Goal: Transaction & Acquisition: Book appointment/travel/reservation

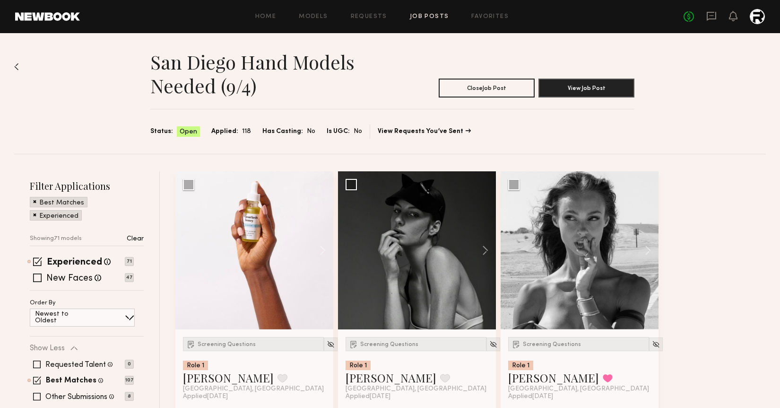
click at [227, 131] on span "Applied:" at bounding box center [224, 131] width 27 height 10
click at [323, 248] on button at bounding box center [318, 250] width 30 height 158
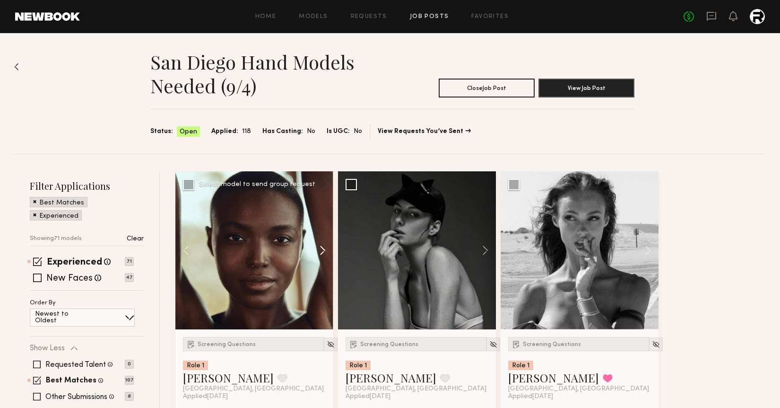
click at [323, 248] on button at bounding box center [318, 250] width 30 height 158
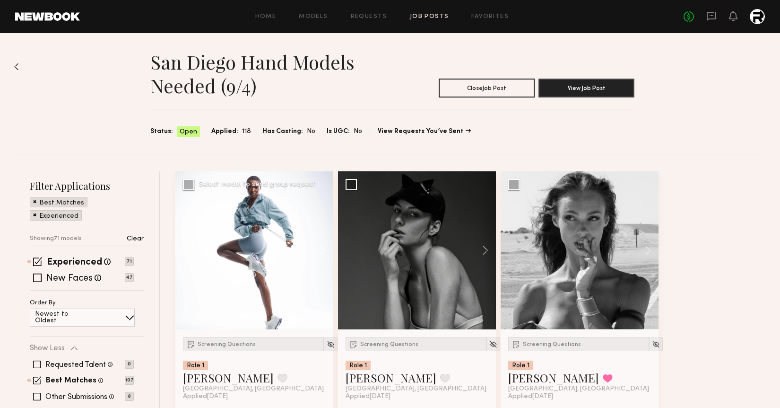
click at [323, 248] on button at bounding box center [318, 250] width 30 height 158
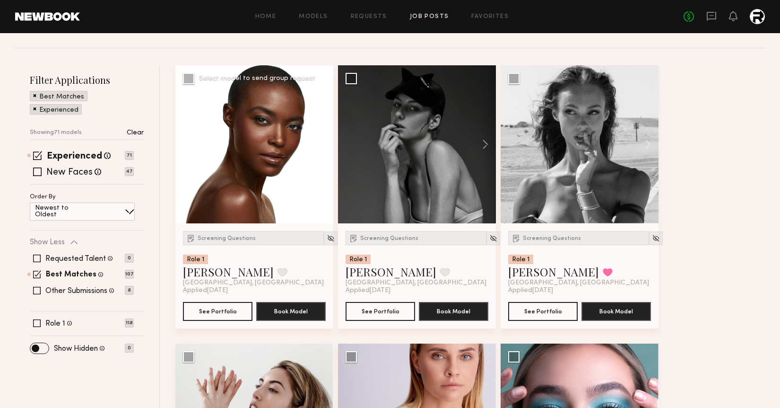
scroll to position [105, 0]
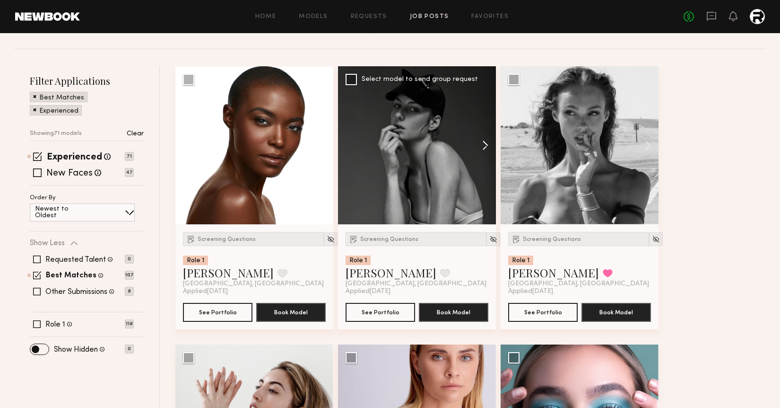
click at [485, 145] on button at bounding box center [481, 145] width 30 height 158
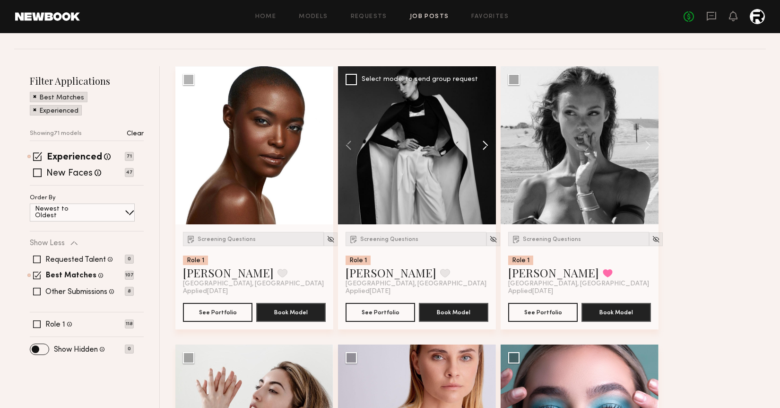
click at [485, 145] on button at bounding box center [481, 145] width 30 height 158
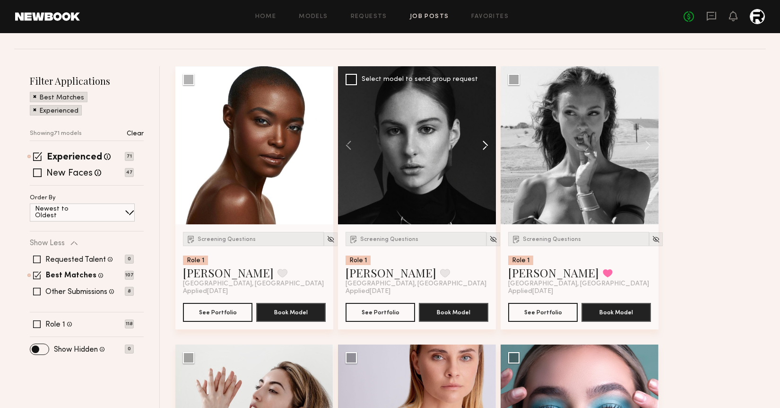
click at [485, 145] on button at bounding box center [481, 145] width 30 height 158
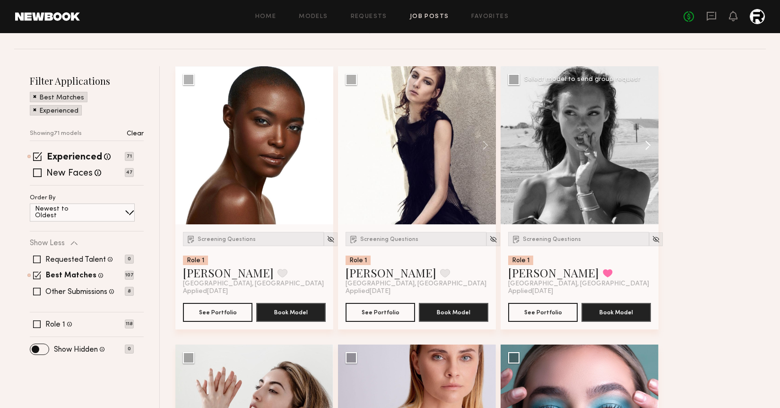
click at [646, 141] on button at bounding box center [643, 145] width 30 height 158
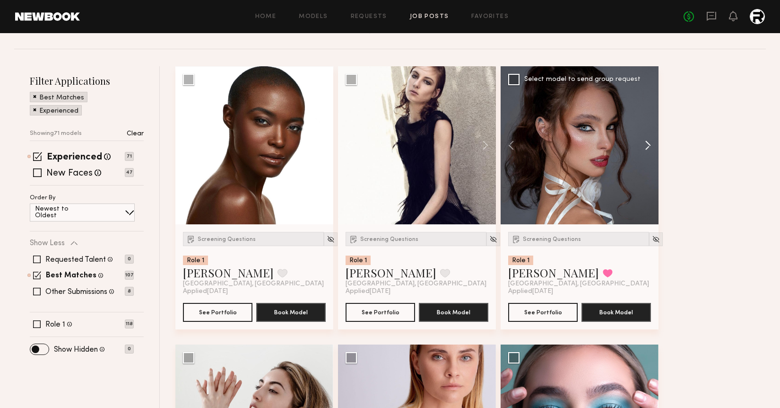
click at [646, 141] on button at bounding box center [643, 145] width 30 height 158
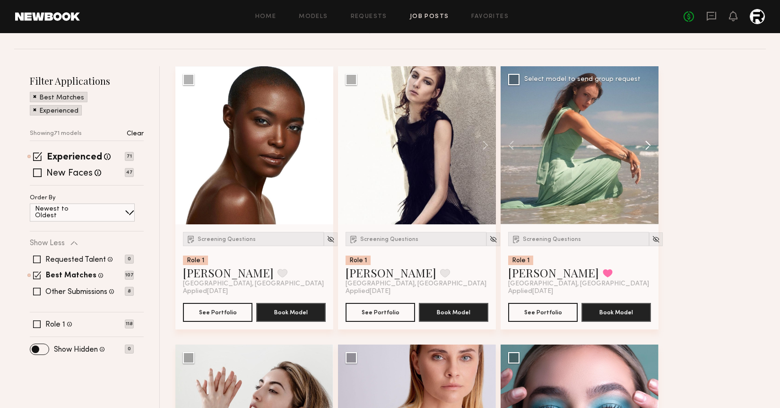
click at [646, 141] on button at bounding box center [643, 145] width 30 height 158
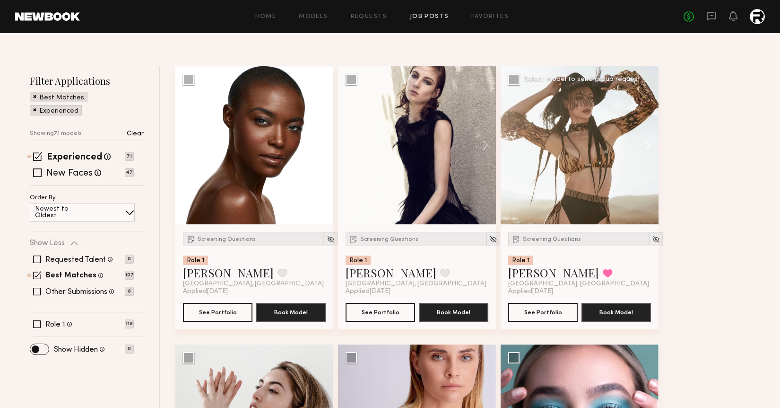
click at [646, 141] on button at bounding box center [643, 145] width 30 height 158
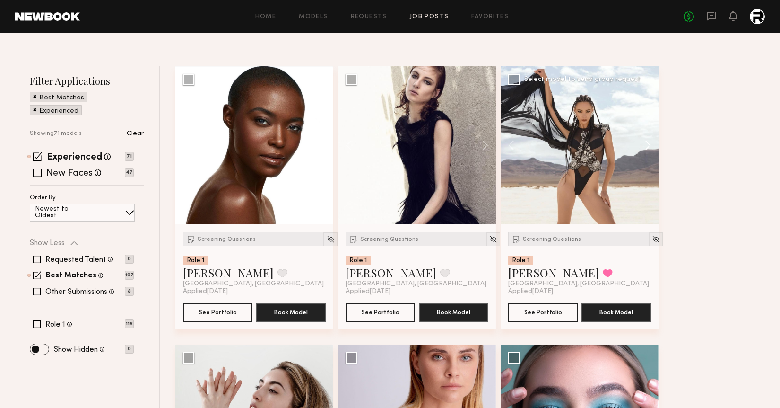
click at [646, 141] on button at bounding box center [643, 145] width 30 height 158
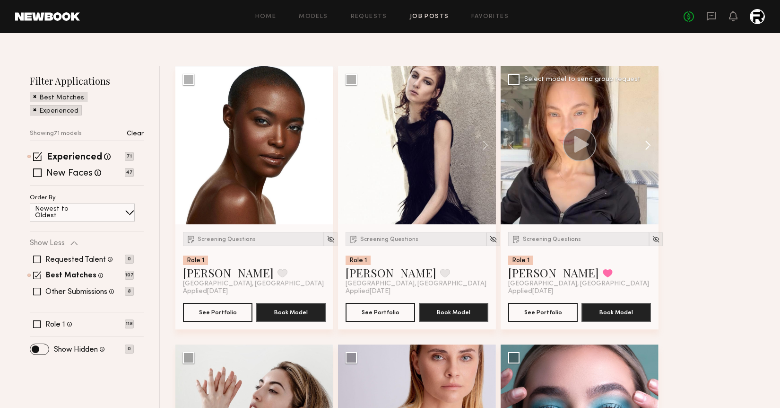
click at [646, 141] on button at bounding box center [643, 145] width 30 height 158
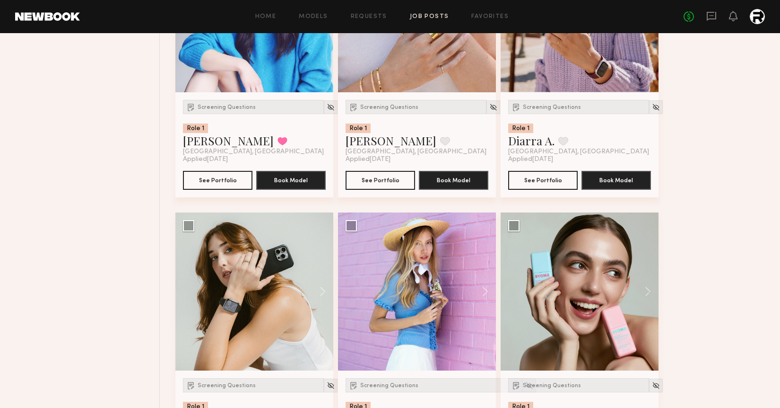
scroll to position [0, 0]
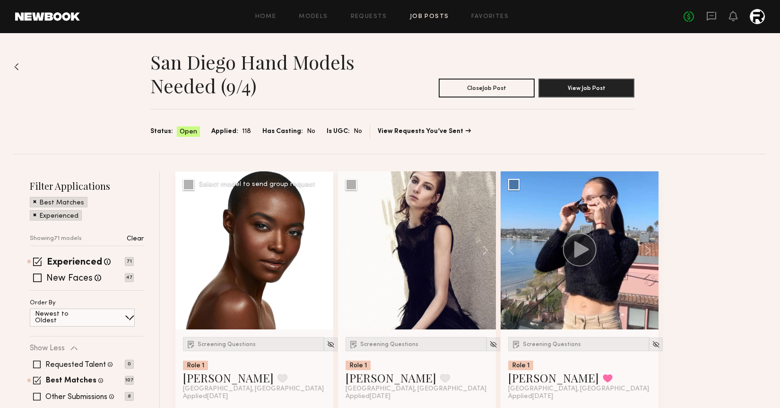
click at [269, 288] on div at bounding box center [254, 250] width 158 height 158
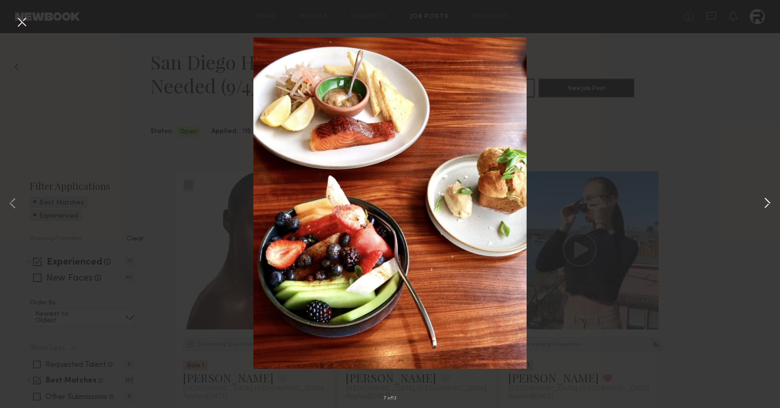
click at [763, 204] on button at bounding box center [767, 204] width 11 height 326
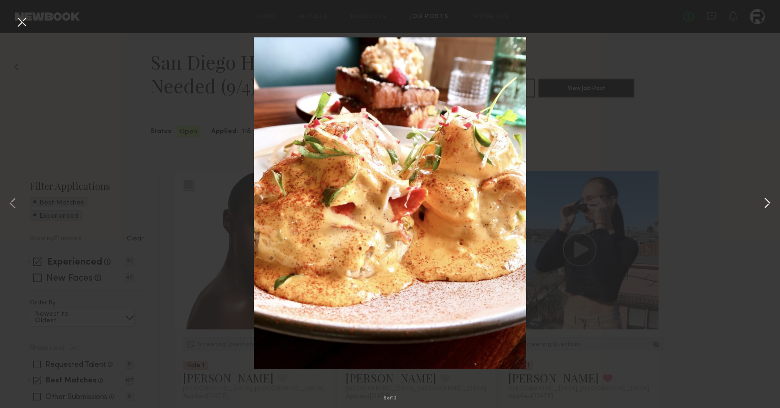
click at [763, 204] on button at bounding box center [767, 204] width 11 height 326
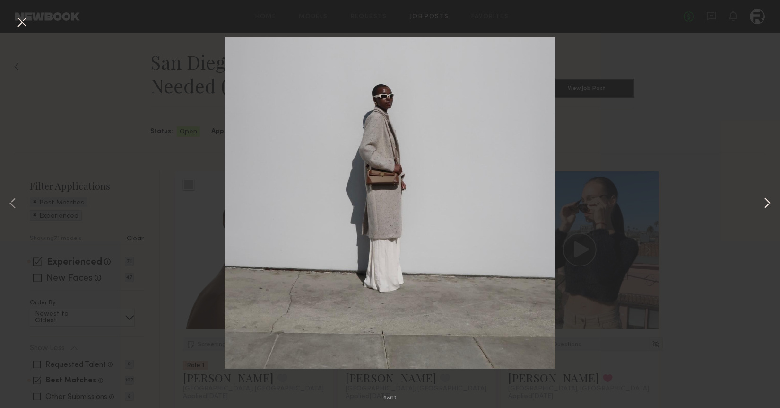
click at [763, 204] on button at bounding box center [767, 204] width 11 height 326
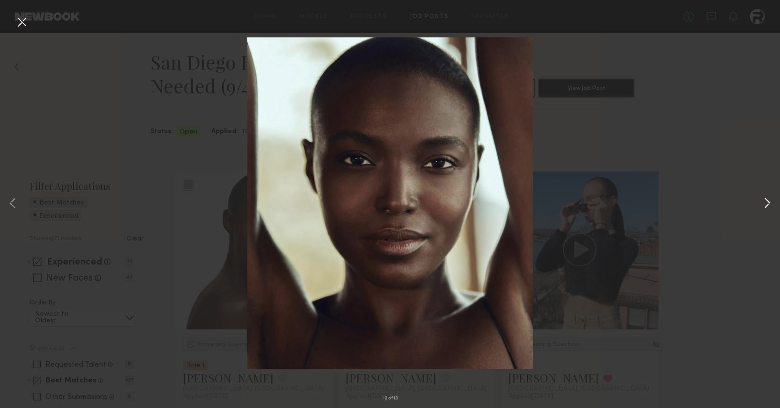
click at [764, 204] on button at bounding box center [767, 204] width 11 height 326
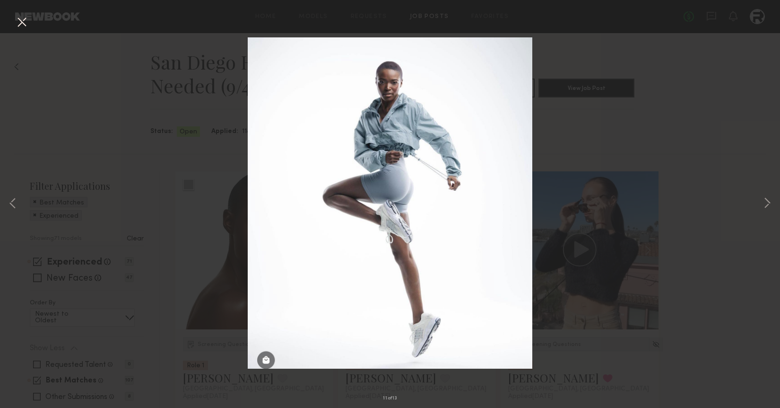
click at [14, 29] on div "11 of 13" at bounding box center [390, 204] width 780 height 408
click at [21, 25] on button at bounding box center [21, 22] width 15 height 17
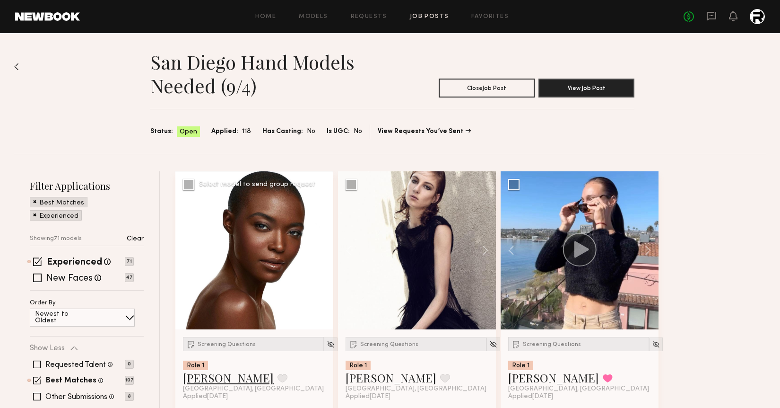
click at [215, 375] on link "[PERSON_NAME]" at bounding box center [228, 377] width 91 height 15
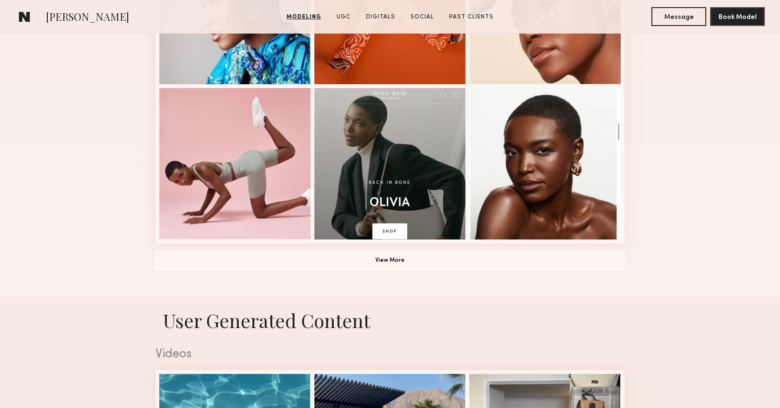
scroll to position [657, 0]
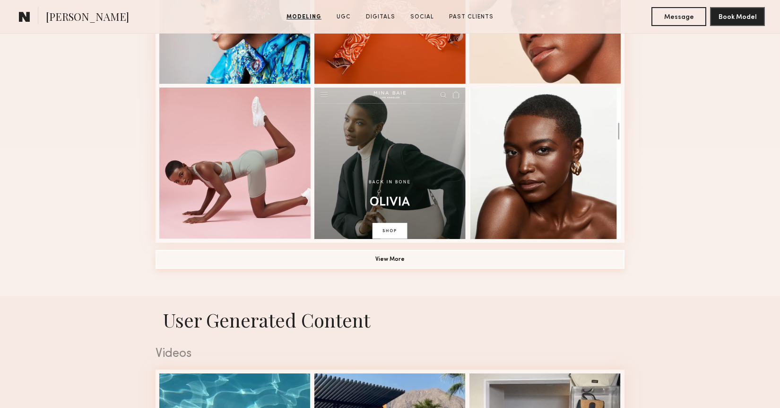
click at [390, 252] on button "View More" at bounding box center [390, 259] width 469 height 19
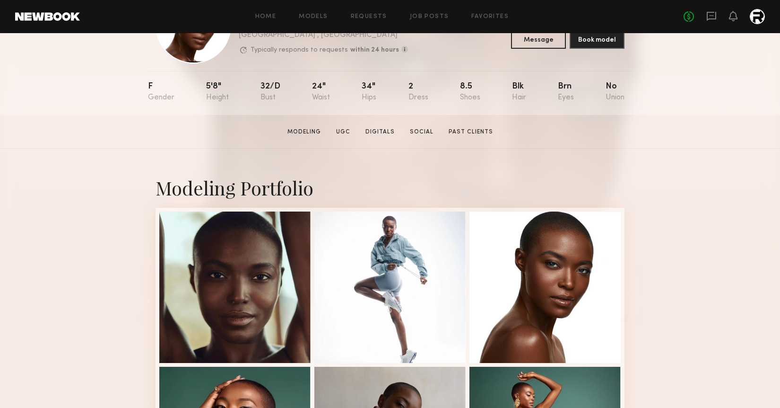
scroll to position [91, 0]
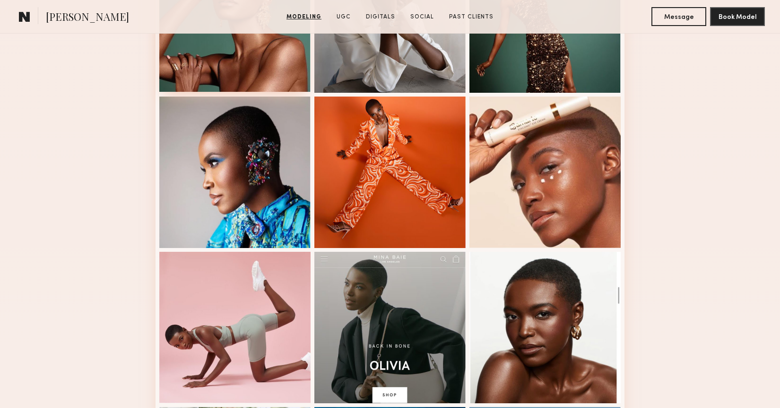
scroll to position [504, 0]
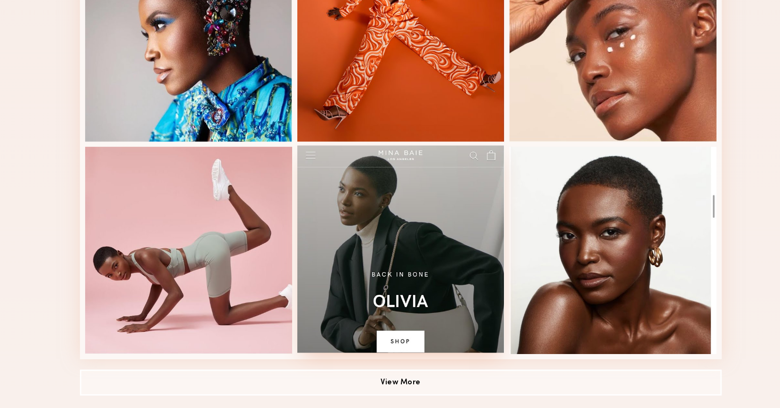
scroll to position [537, 0]
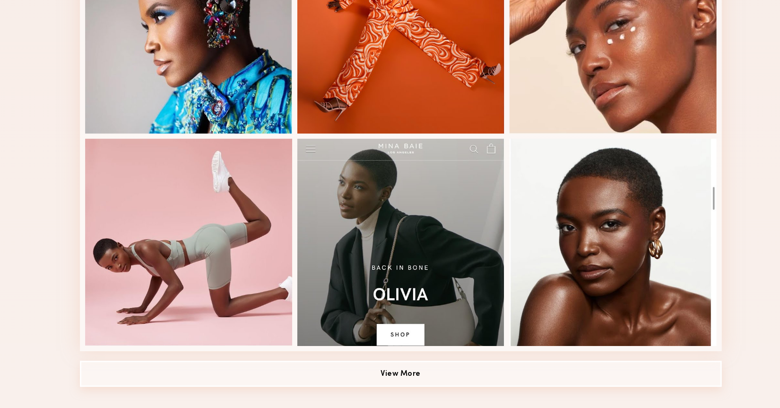
click at [358, 378] on button "View More" at bounding box center [390, 379] width 469 height 19
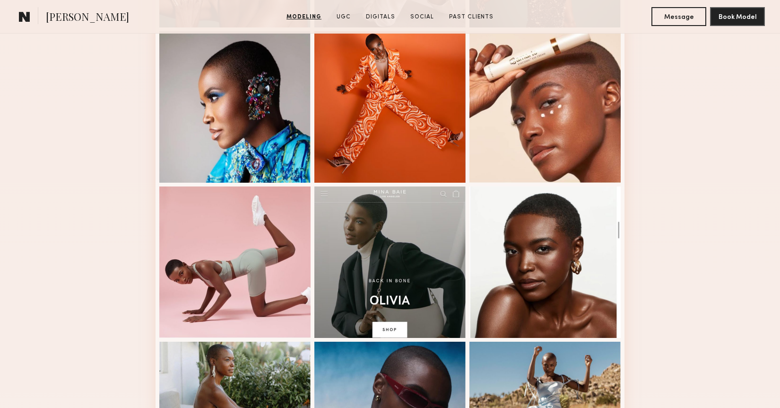
scroll to position [0, 0]
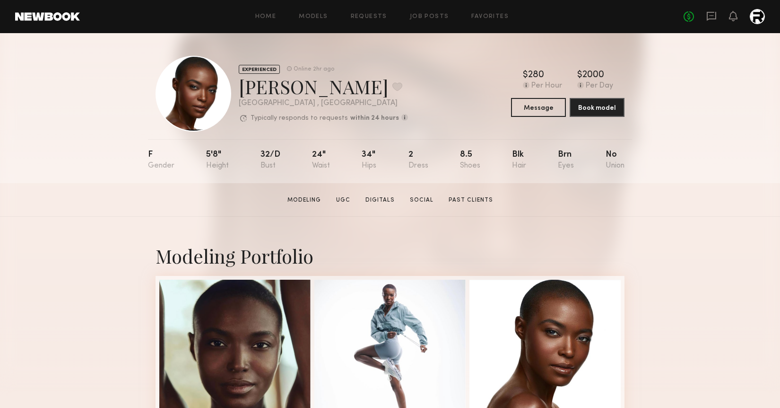
click at [186, 94] on div at bounding box center [194, 94] width 76 height 76
click at [428, 18] on link "Job Posts" at bounding box center [429, 17] width 39 height 6
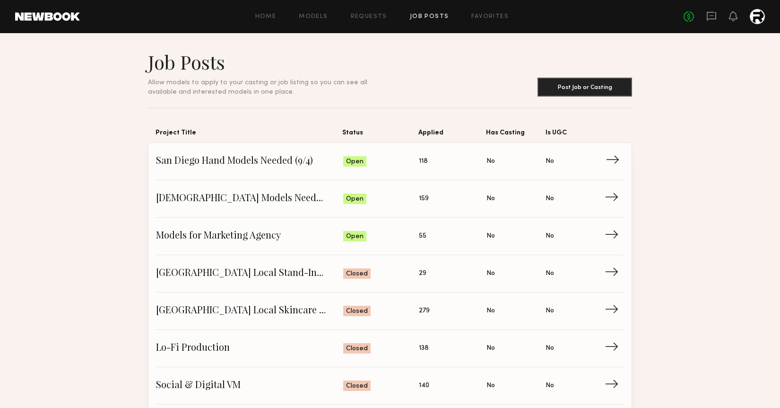
click at [259, 157] on span "San Diego Hand Models Needed (9/4)" at bounding box center [249, 161] width 187 height 14
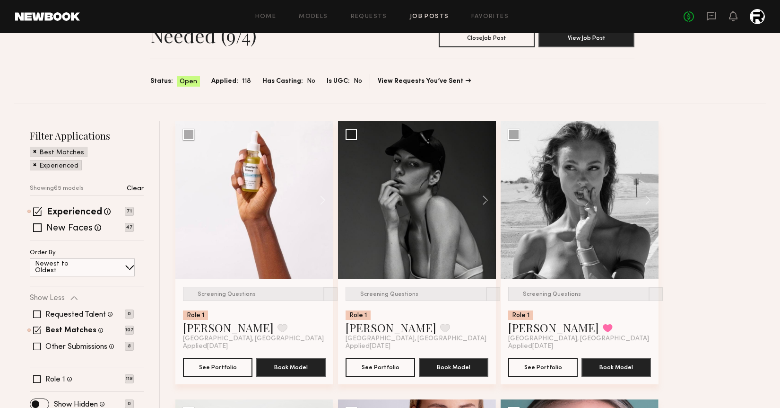
scroll to position [64, 0]
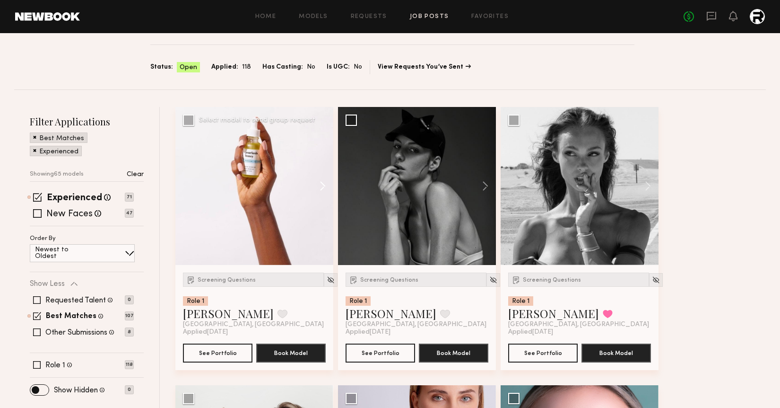
click at [323, 185] on button at bounding box center [318, 186] width 30 height 158
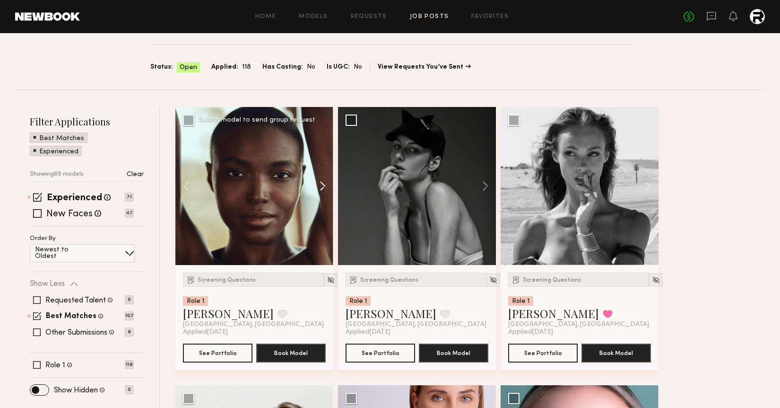
click at [323, 185] on button at bounding box center [318, 186] width 30 height 158
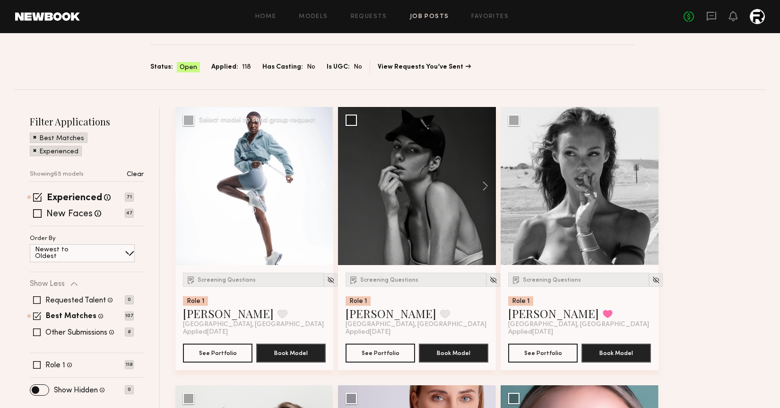
click at [323, 185] on button at bounding box center [318, 186] width 30 height 158
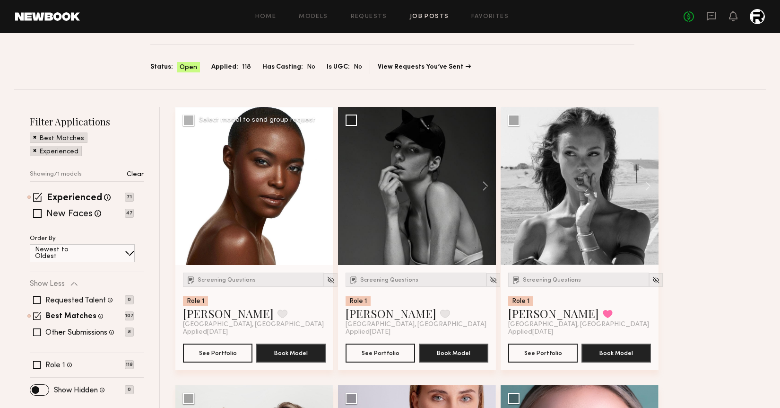
click at [323, 185] on button at bounding box center [318, 186] width 30 height 158
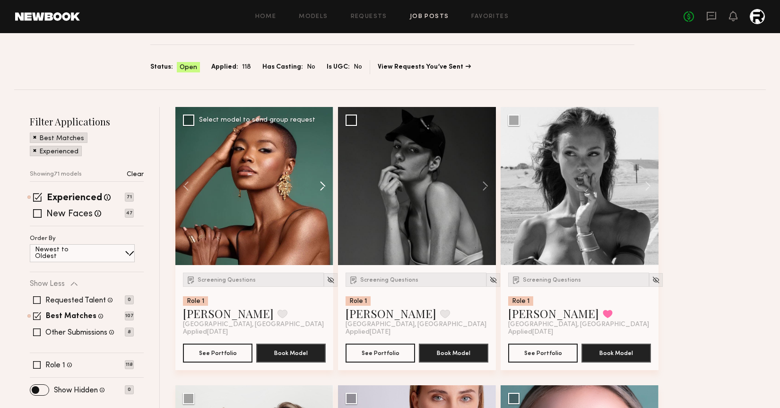
click at [323, 185] on button at bounding box center [318, 186] width 30 height 158
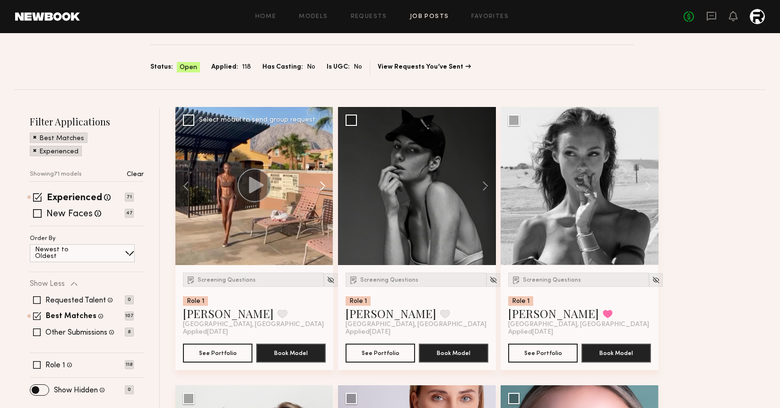
click at [323, 185] on button at bounding box center [318, 186] width 30 height 158
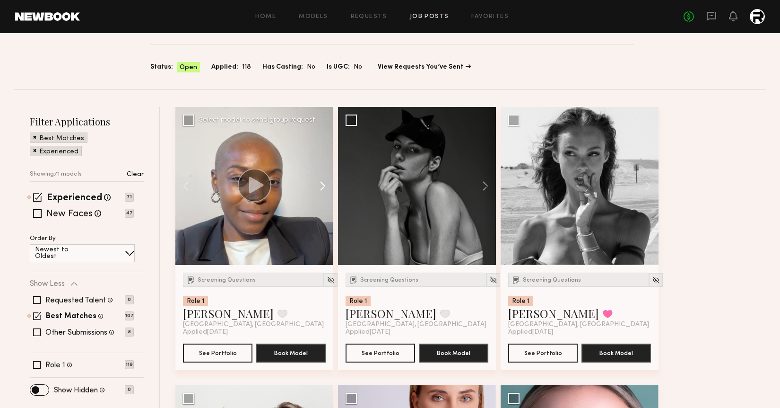
click at [323, 185] on button at bounding box center [318, 186] width 30 height 158
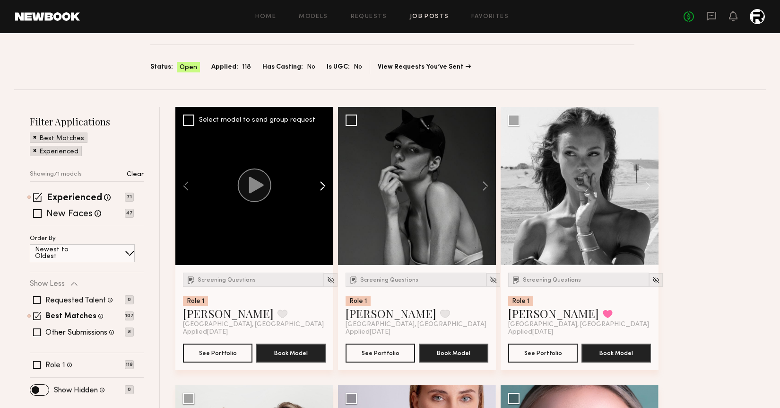
click at [323, 185] on button at bounding box center [318, 186] width 30 height 158
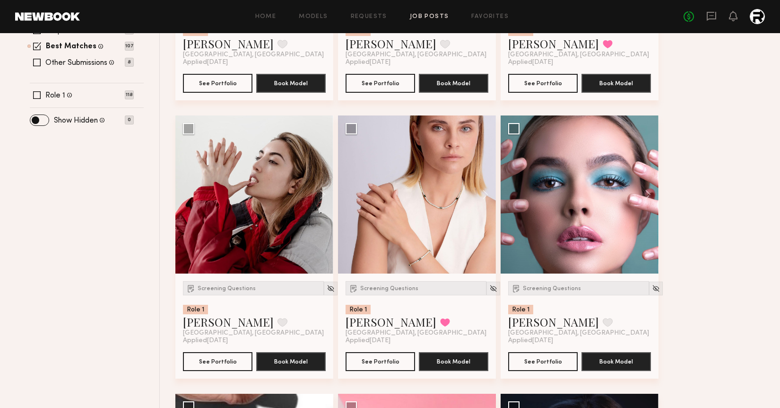
scroll to position [333, 0]
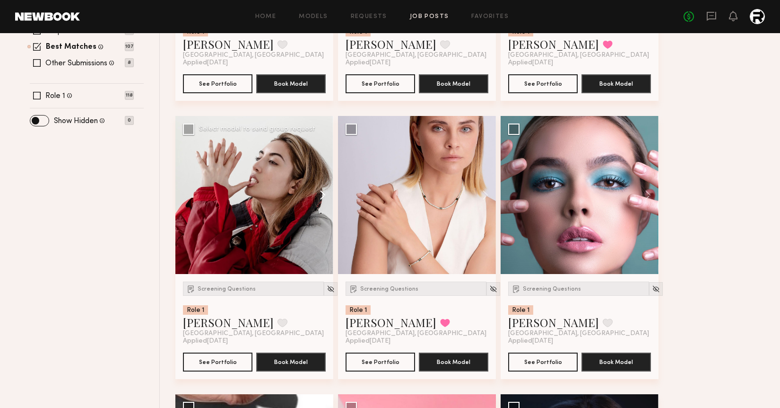
click at [320, 190] on button at bounding box center [318, 195] width 30 height 158
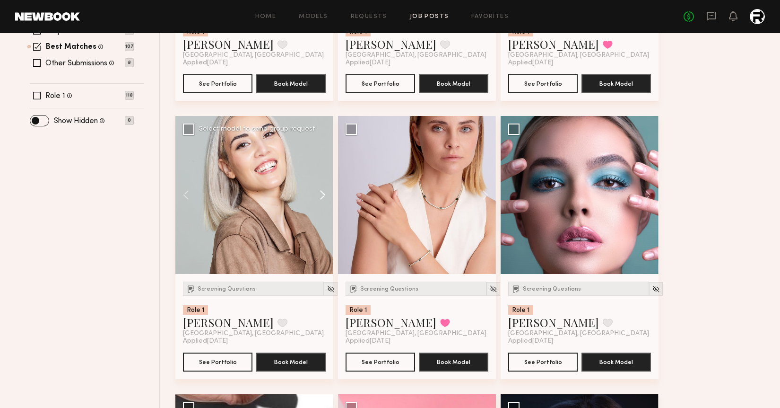
click at [320, 190] on button at bounding box center [318, 195] width 30 height 158
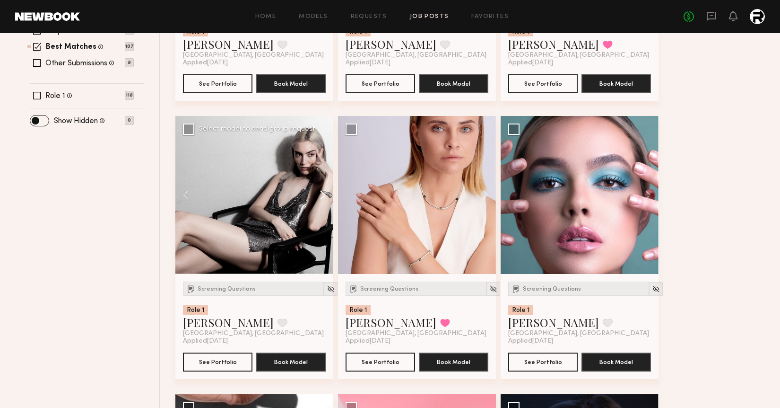
click at [320, 190] on button at bounding box center [318, 195] width 30 height 158
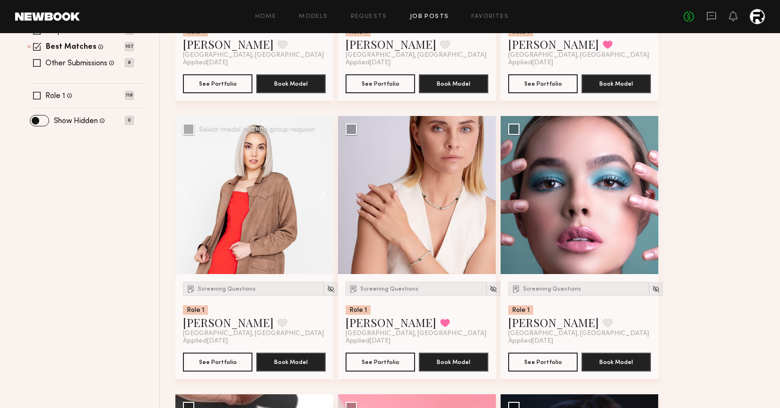
click at [320, 190] on button at bounding box center [318, 195] width 30 height 158
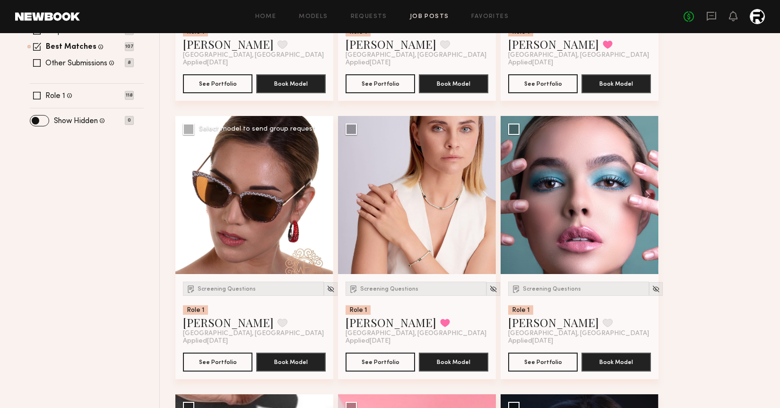
click at [320, 190] on button at bounding box center [318, 195] width 30 height 158
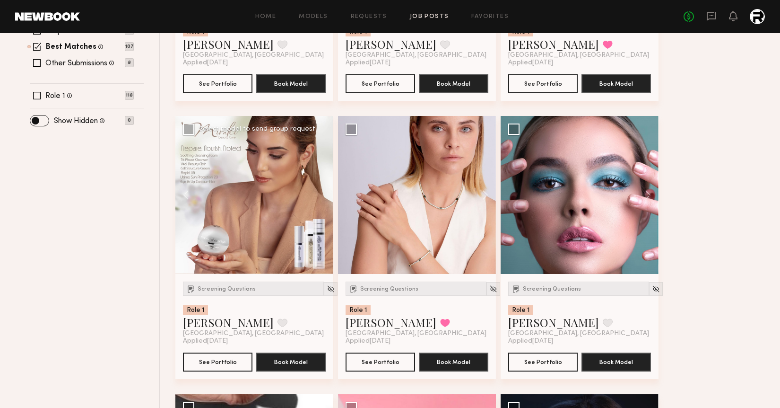
click at [320, 190] on div at bounding box center [254, 195] width 158 height 158
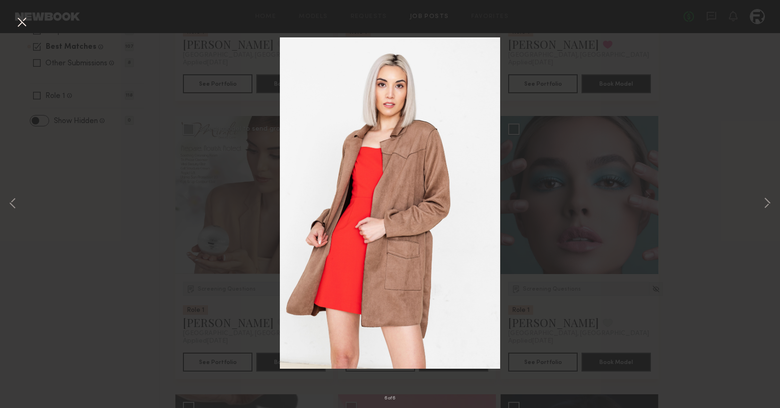
click at [24, 19] on button at bounding box center [21, 22] width 15 height 17
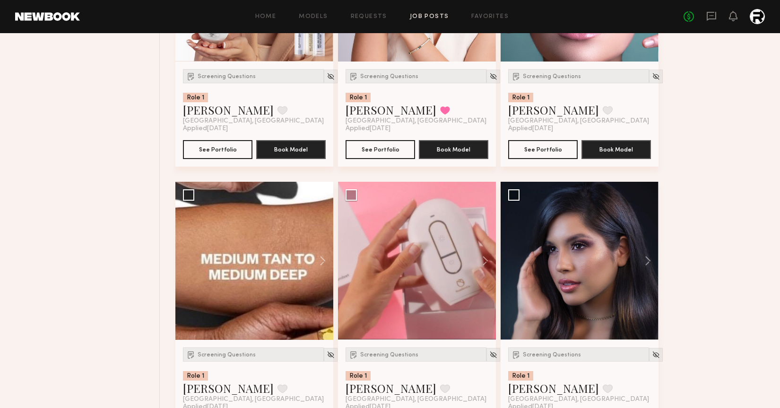
scroll to position [545, 0]
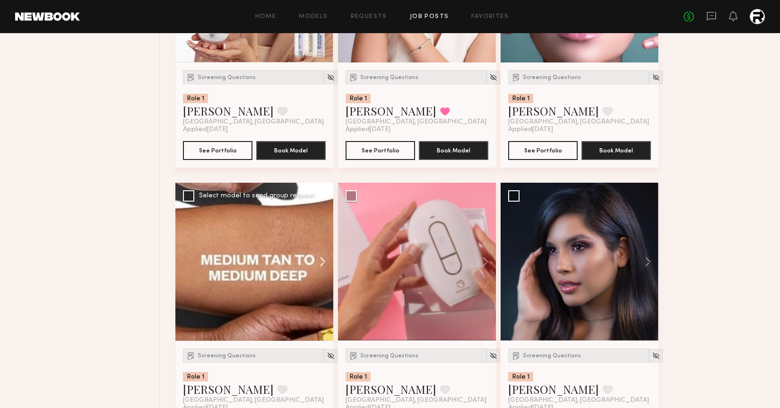
click at [324, 262] on button at bounding box center [318, 262] width 30 height 158
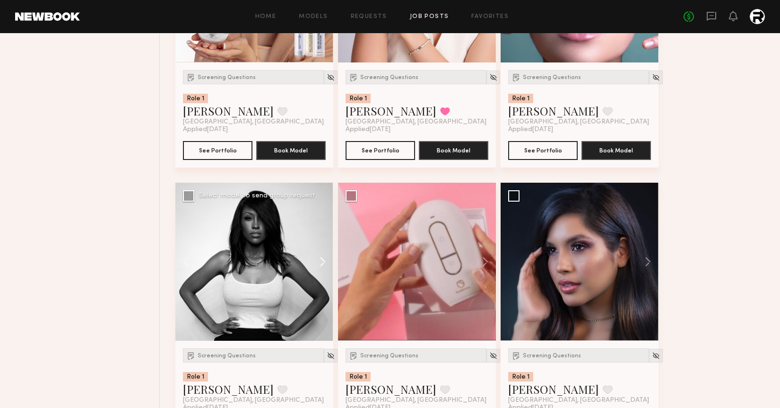
click at [324, 262] on button at bounding box center [318, 262] width 30 height 158
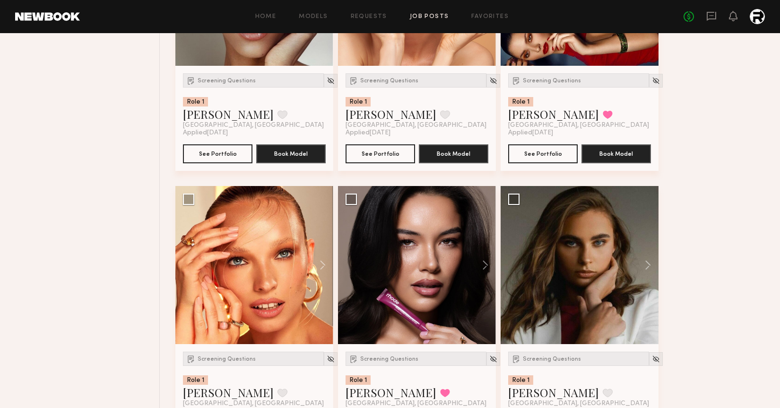
scroll to position [1720, 0]
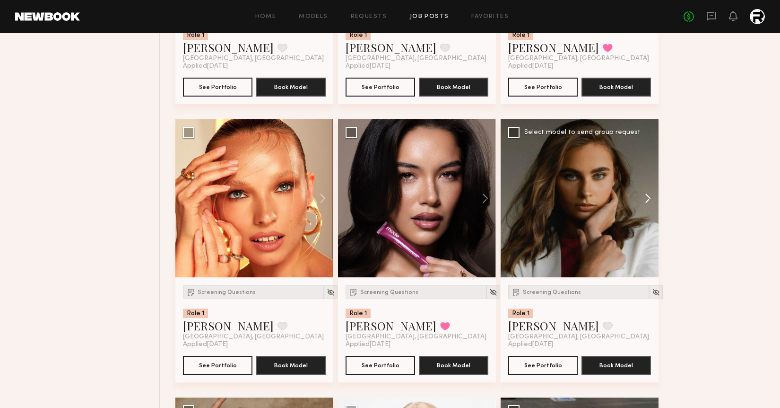
click at [649, 198] on button at bounding box center [643, 198] width 30 height 158
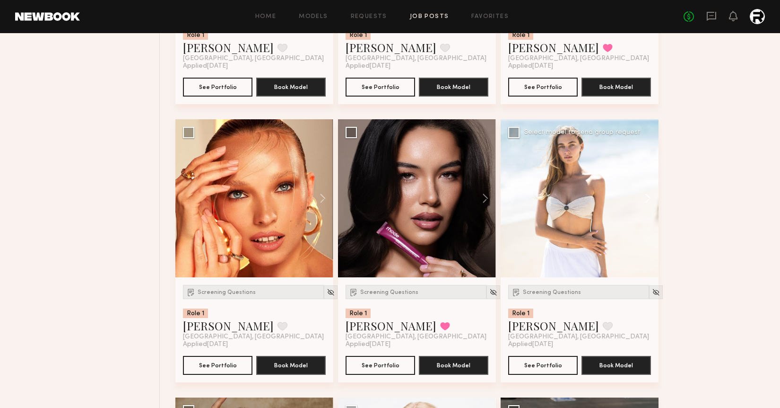
click at [649, 198] on button at bounding box center [643, 198] width 30 height 158
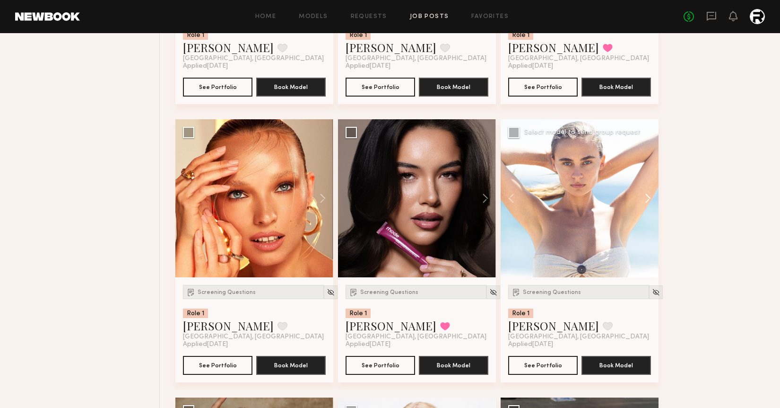
click at [649, 198] on button at bounding box center [643, 198] width 30 height 158
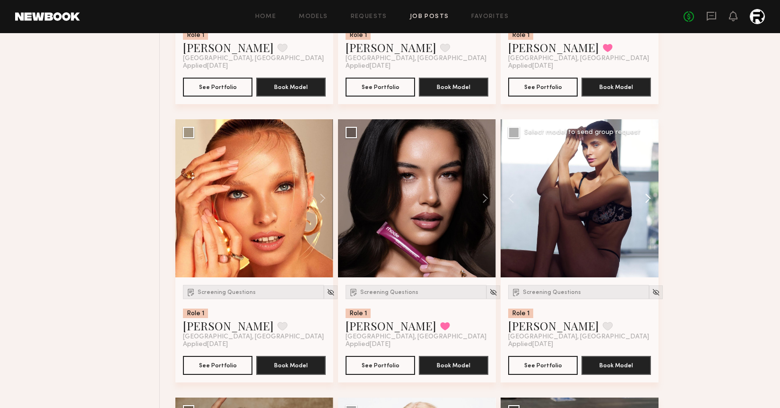
click at [649, 198] on button at bounding box center [643, 198] width 30 height 158
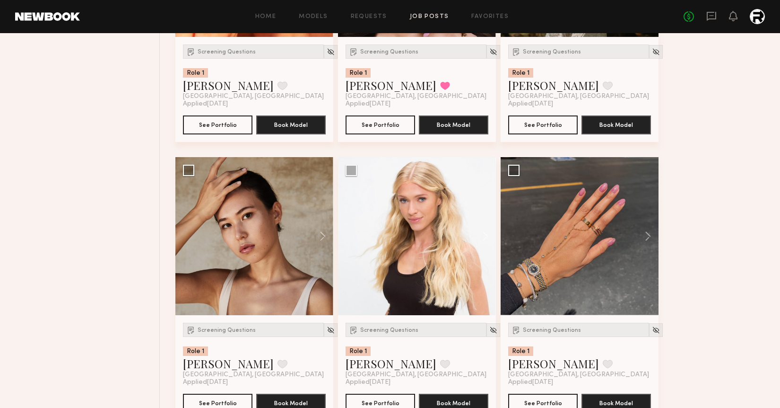
scroll to position [1962, 0]
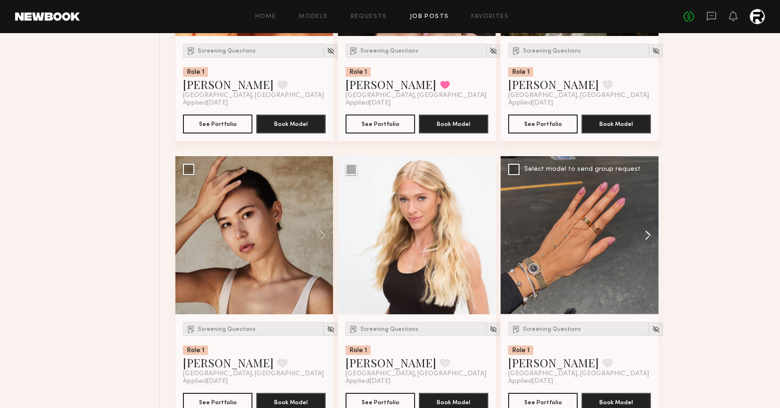
click at [647, 235] on button at bounding box center [643, 235] width 30 height 158
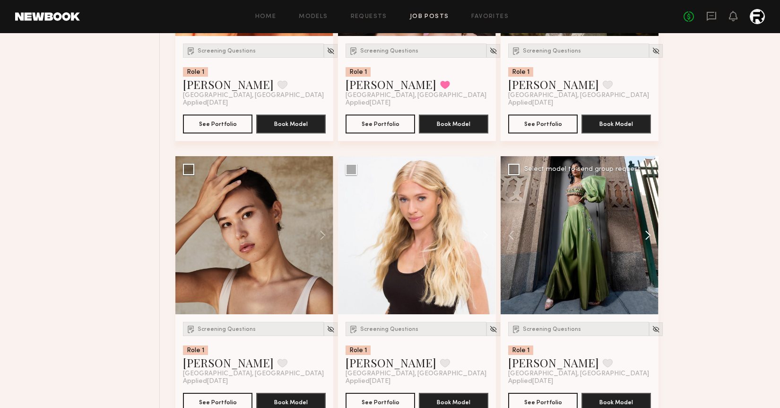
click at [647, 235] on button at bounding box center [643, 235] width 30 height 158
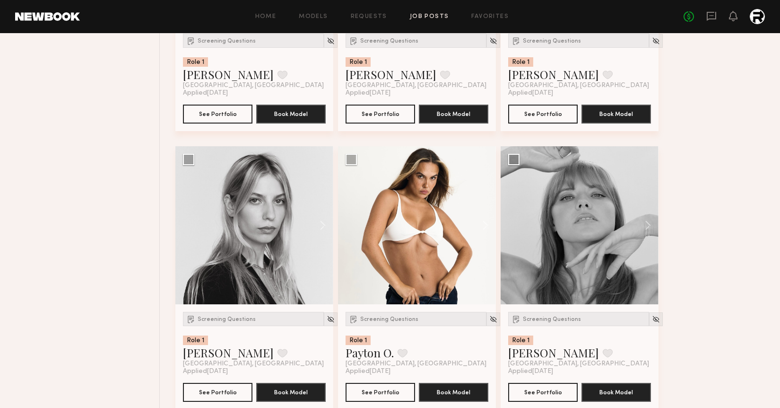
scroll to position [2248, 0]
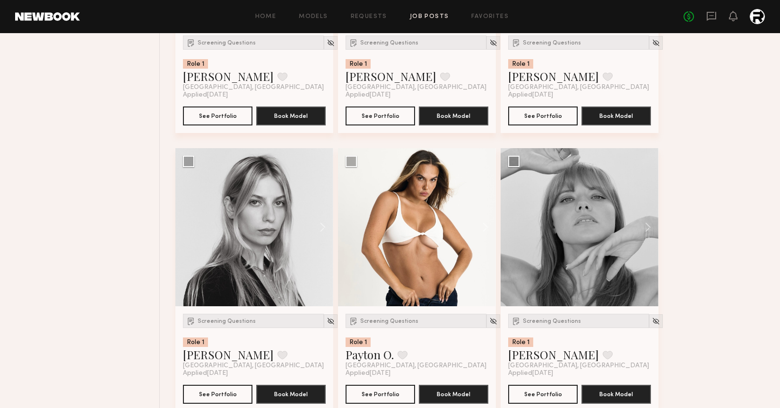
click at [647, 235] on button at bounding box center [643, 227] width 30 height 158
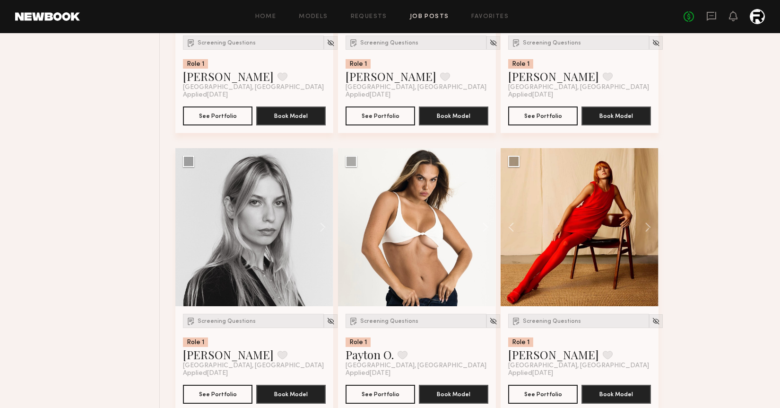
click at [647, 235] on button at bounding box center [643, 227] width 30 height 158
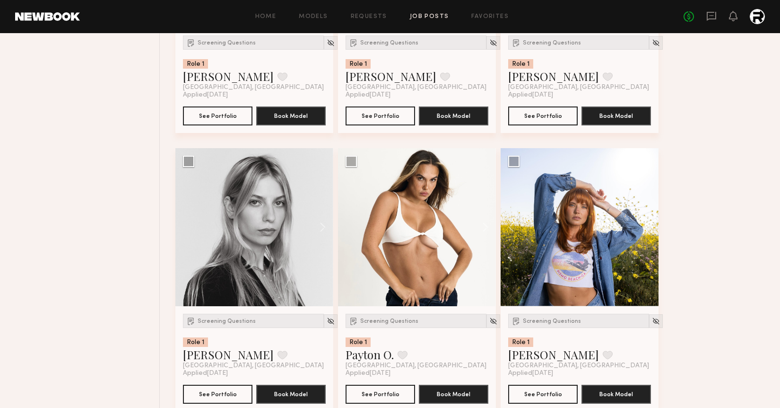
click at [647, 235] on button at bounding box center [643, 227] width 30 height 158
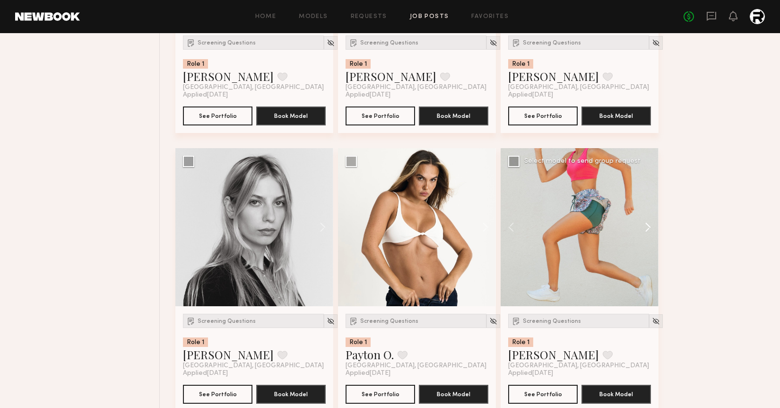
click at [647, 235] on button at bounding box center [643, 227] width 30 height 158
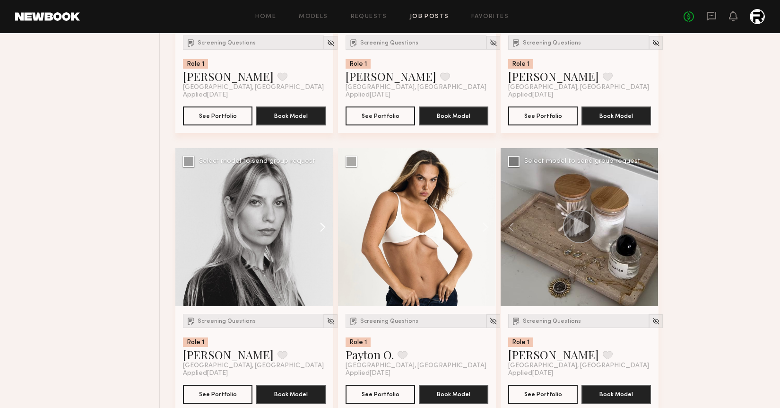
click at [321, 230] on button at bounding box center [318, 227] width 30 height 158
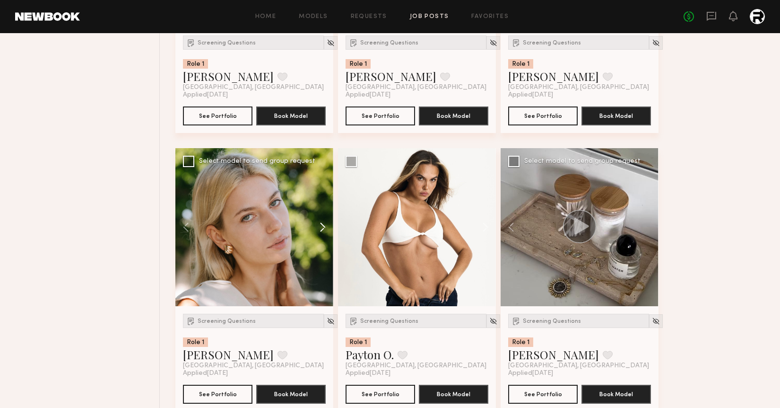
click at [321, 230] on button at bounding box center [318, 227] width 30 height 158
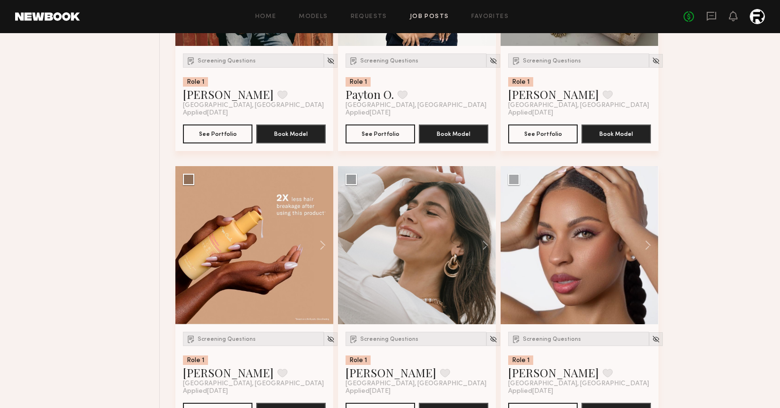
scroll to position [2561, 0]
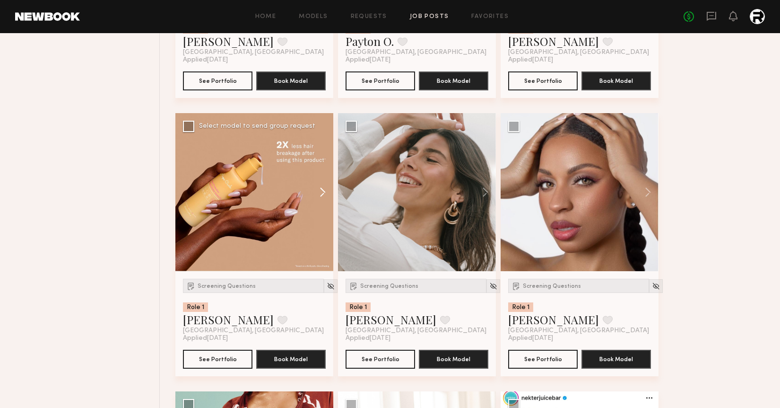
click at [322, 194] on button at bounding box center [318, 192] width 30 height 158
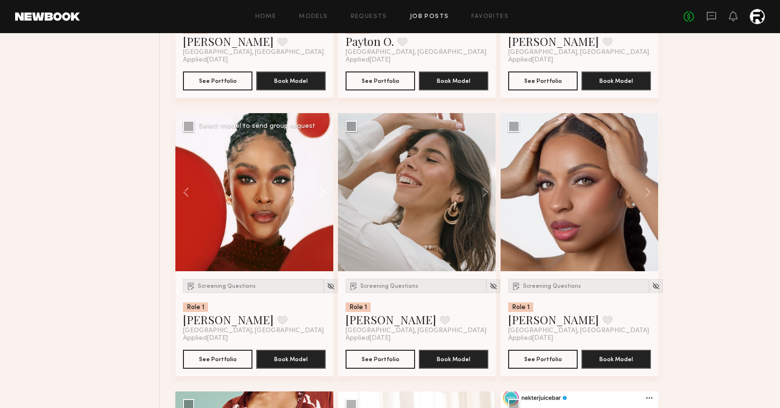
click at [322, 194] on button at bounding box center [318, 192] width 30 height 158
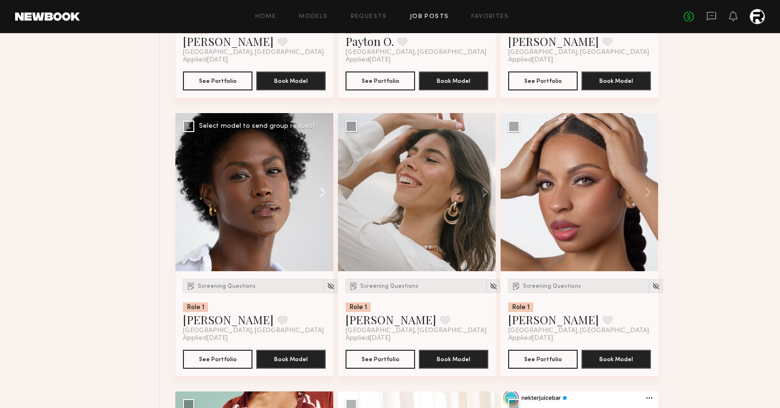
click at [322, 194] on button at bounding box center [318, 192] width 30 height 158
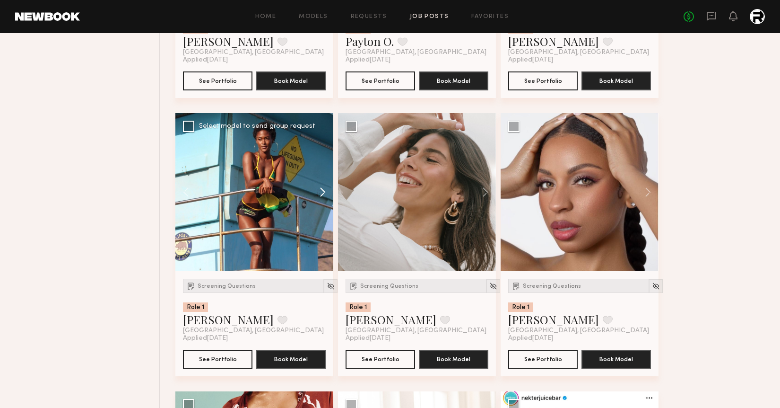
click at [322, 194] on button at bounding box center [318, 192] width 30 height 158
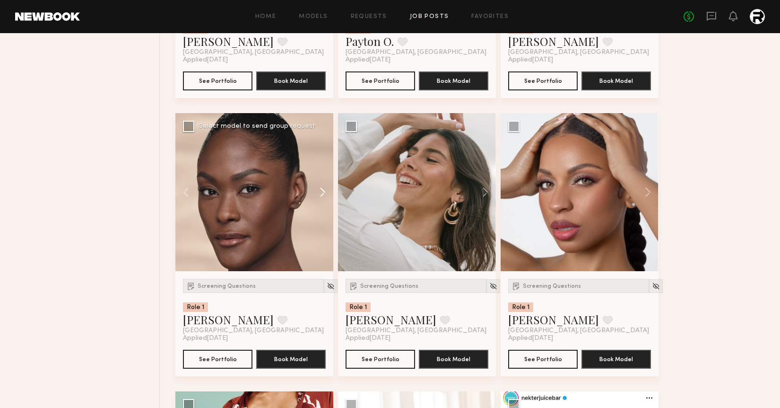
click at [322, 194] on button at bounding box center [318, 192] width 30 height 158
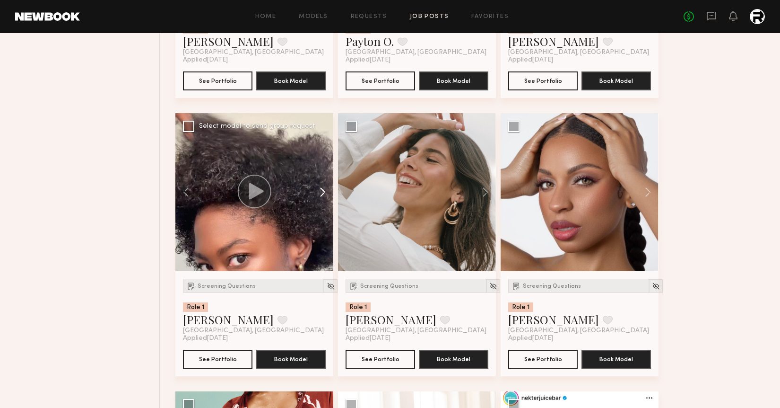
click at [322, 194] on button at bounding box center [318, 192] width 30 height 158
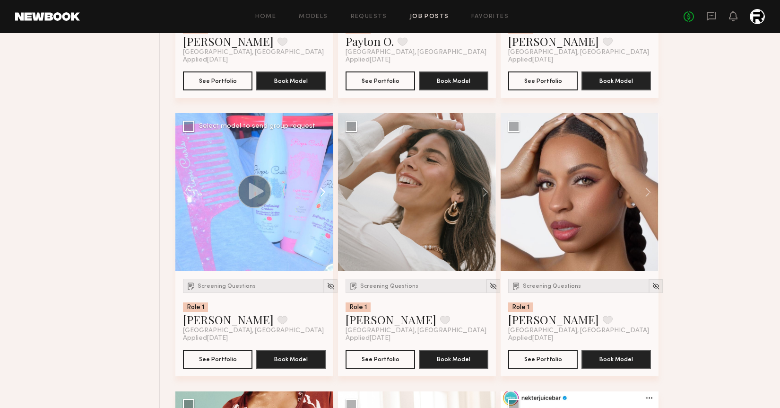
click at [322, 194] on button at bounding box center [318, 192] width 30 height 158
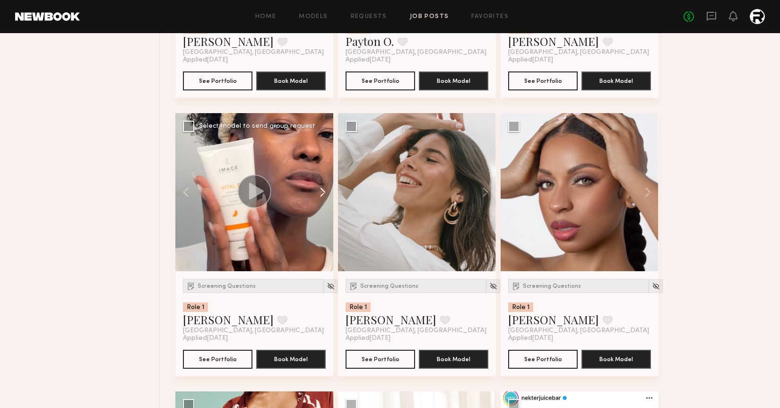
click at [322, 194] on button at bounding box center [318, 192] width 30 height 158
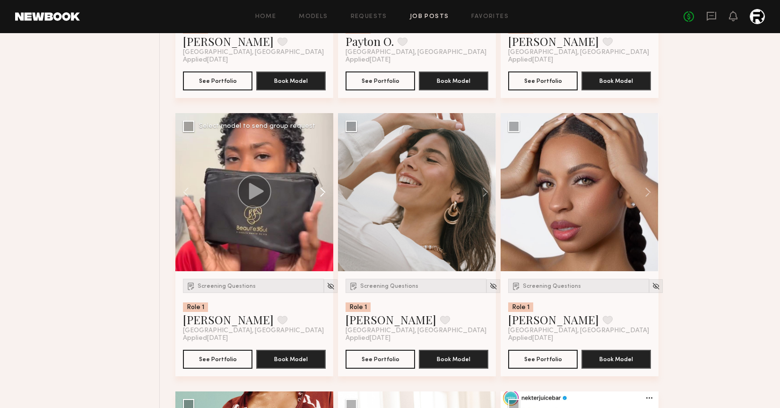
click at [322, 194] on button at bounding box center [318, 192] width 30 height 158
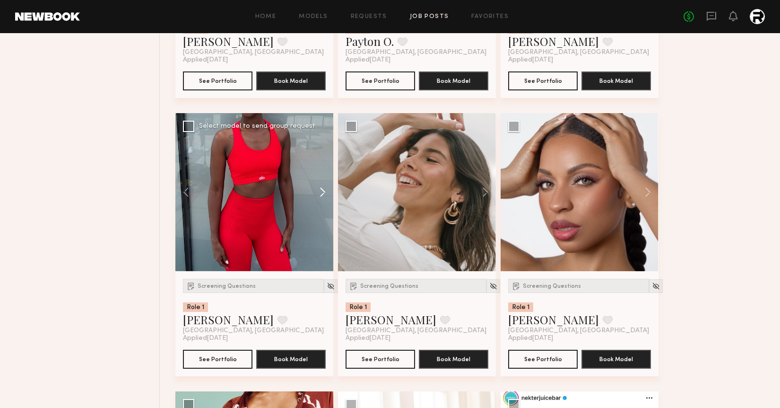
click at [322, 194] on button at bounding box center [318, 192] width 30 height 158
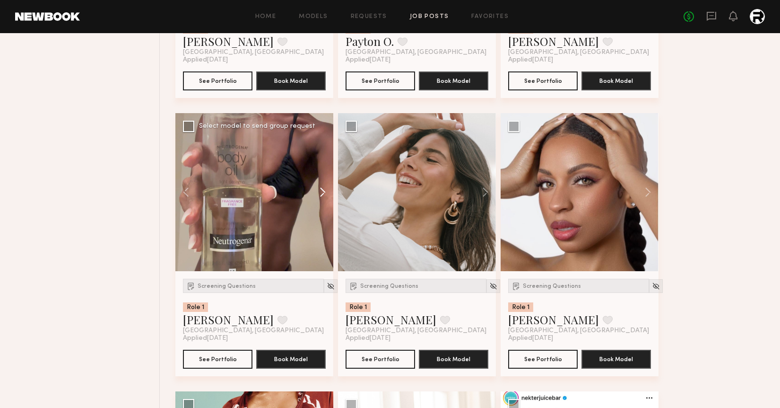
click at [322, 194] on button at bounding box center [318, 192] width 30 height 158
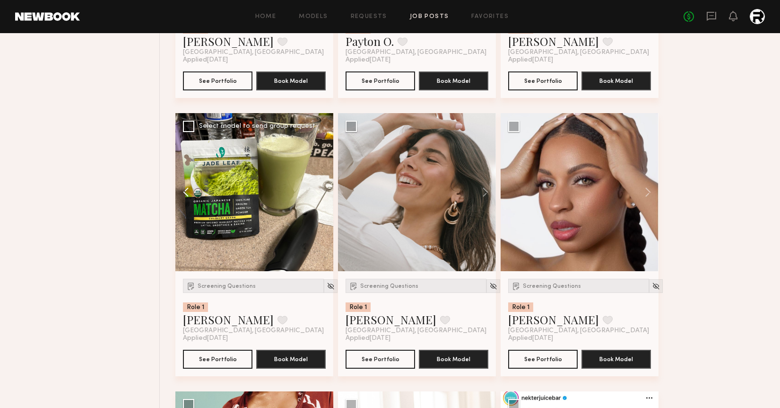
click at [187, 192] on button at bounding box center [190, 192] width 30 height 158
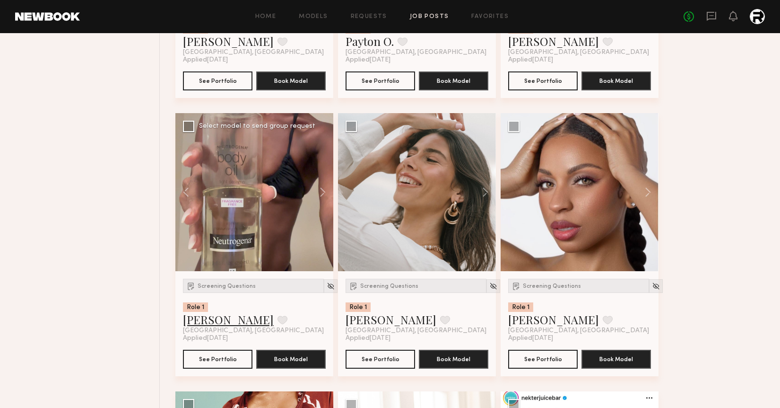
click at [200, 322] on link "[PERSON_NAME]" at bounding box center [228, 319] width 91 height 15
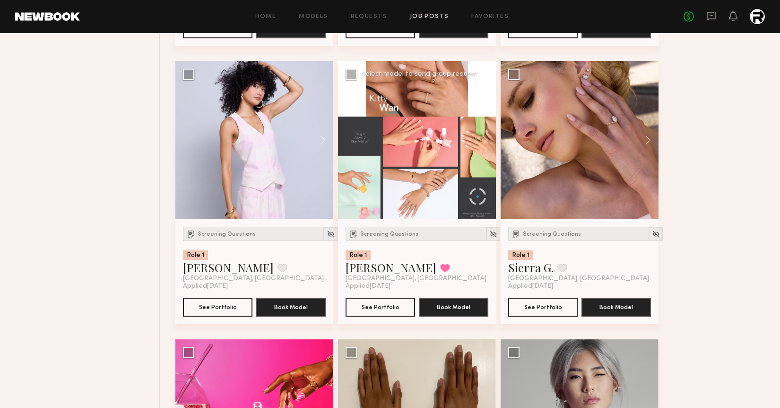
scroll to position [4842, 0]
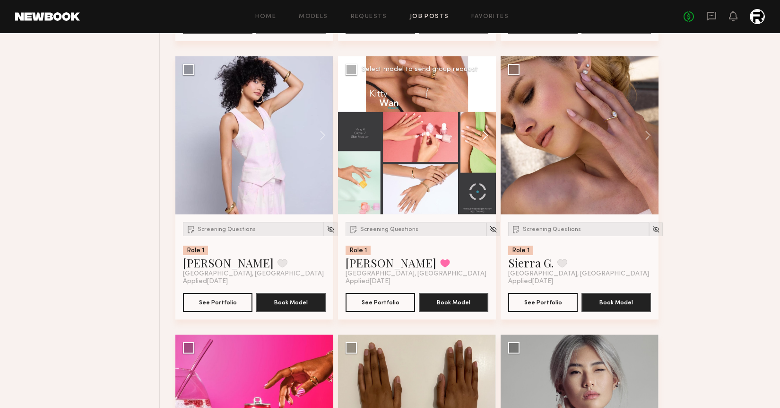
click at [484, 136] on button at bounding box center [481, 135] width 30 height 158
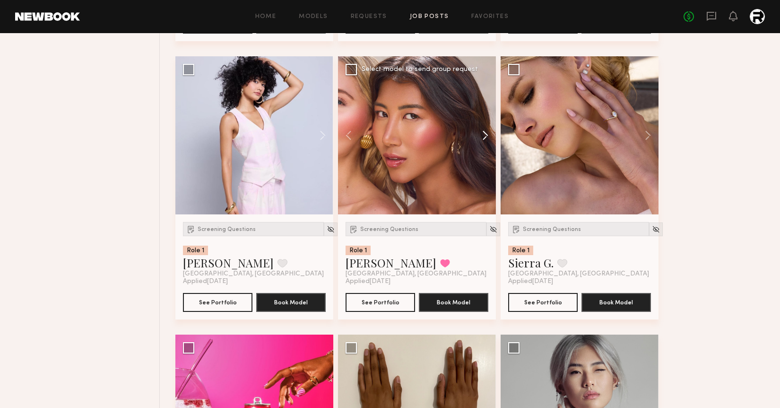
click at [484, 136] on button at bounding box center [481, 135] width 30 height 158
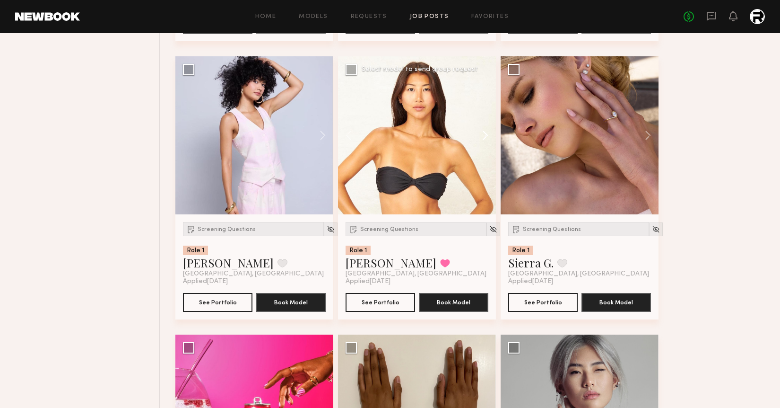
click at [484, 136] on button at bounding box center [481, 135] width 30 height 158
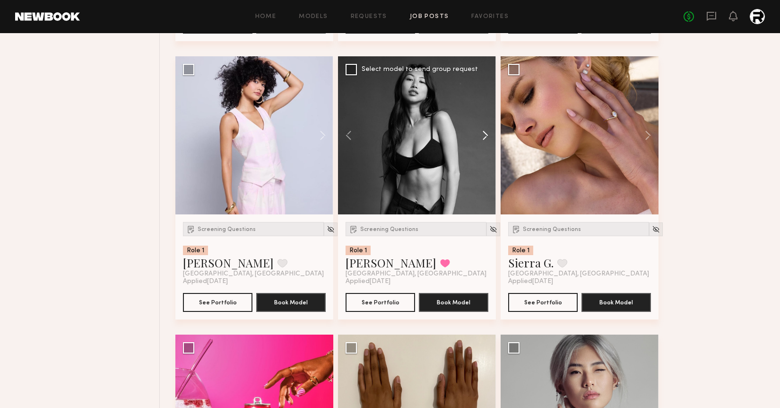
click at [484, 136] on button at bounding box center [481, 135] width 30 height 158
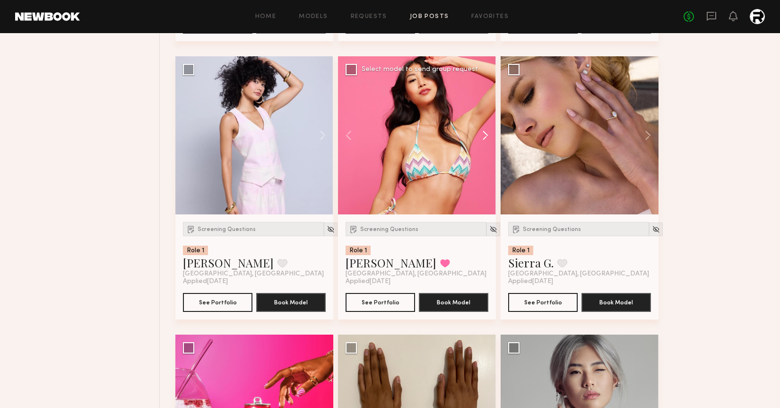
click at [484, 136] on button at bounding box center [481, 135] width 30 height 158
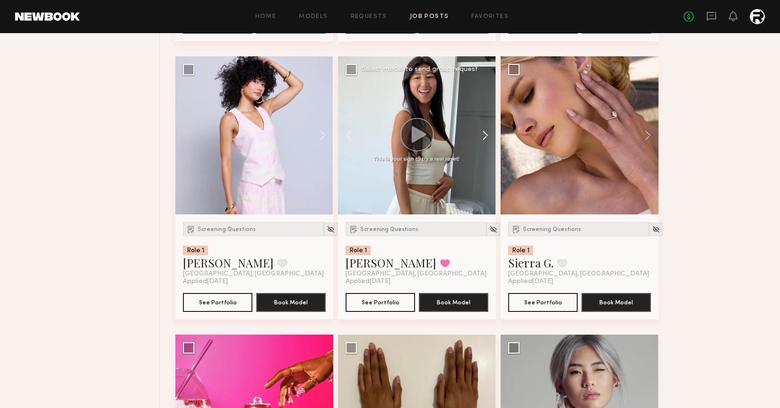
click at [484, 136] on button at bounding box center [481, 135] width 30 height 158
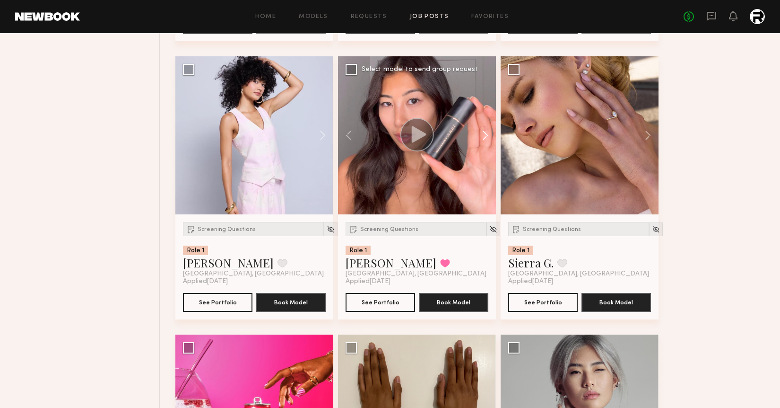
click at [484, 136] on button at bounding box center [481, 135] width 30 height 158
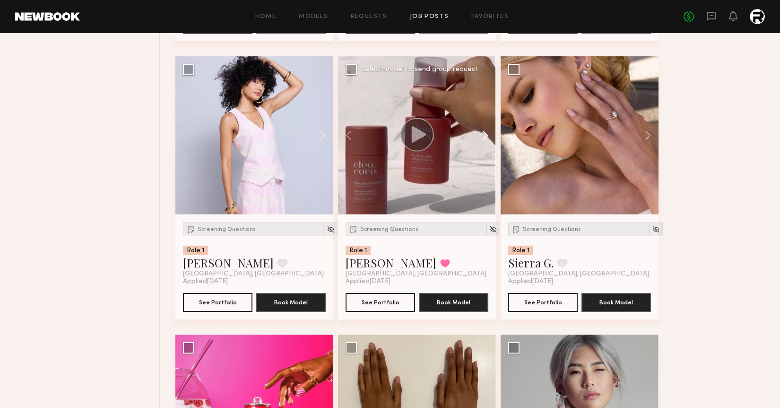
click at [484, 136] on button at bounding box center [481, 135] width 30 height 158
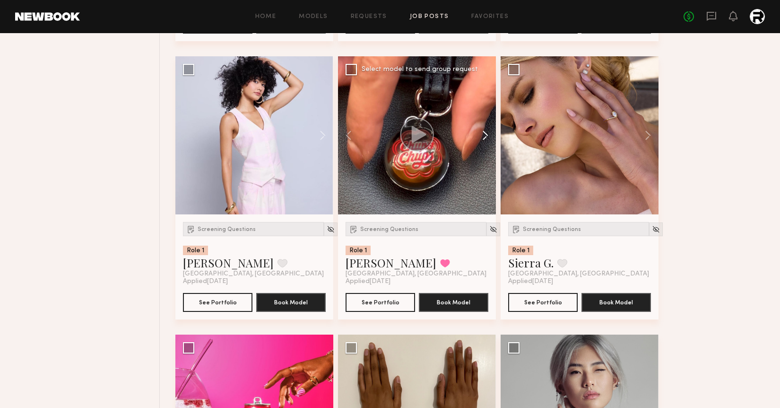
click at [484, 136] on button at bounding box center [481, 135] width 30 height 158
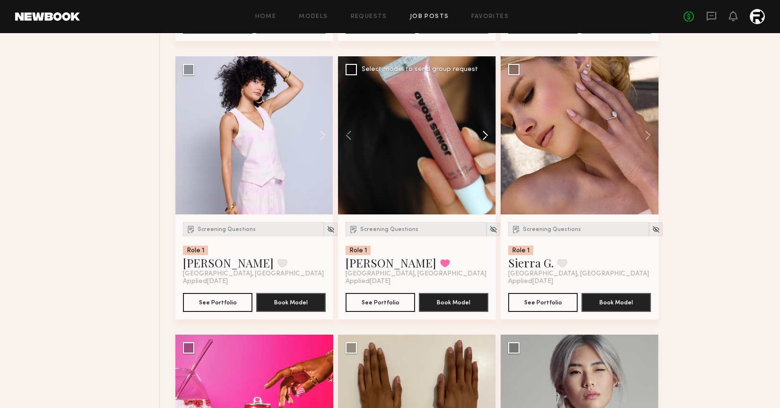
click at [484, 136] on button at bounding box center [481, 135] width 30 height 158
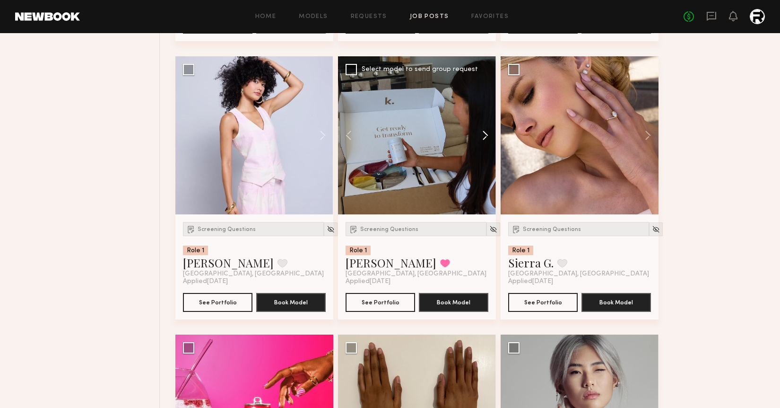
click at [484, 136] on button at bounding box center [481, 135] width 30 height 158
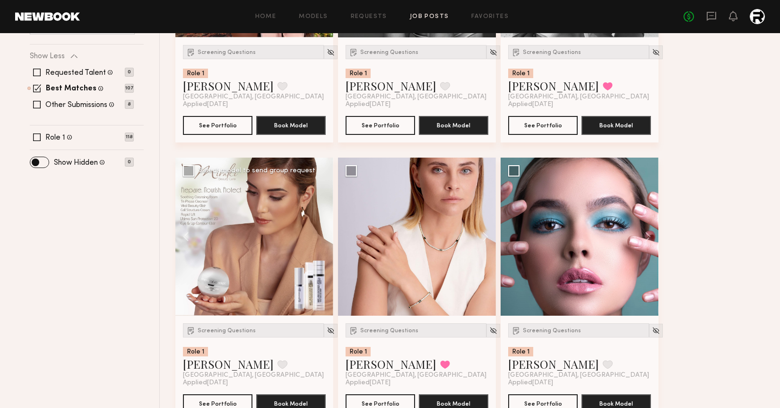
scroll to position [330, 0]
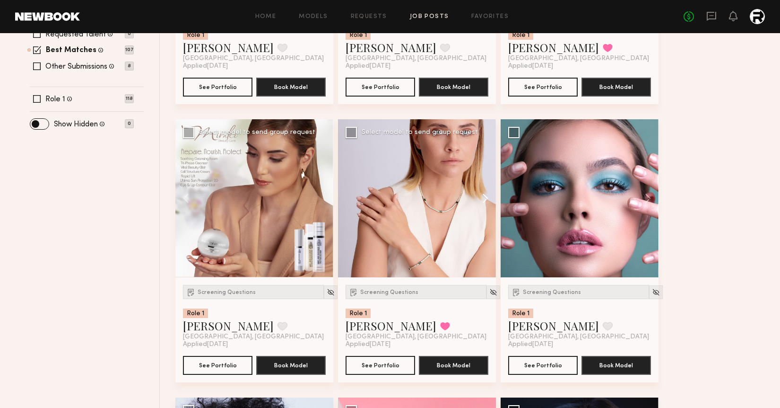
click at [483, 195] on button at bounding box center [481, 198] width 30 height 158
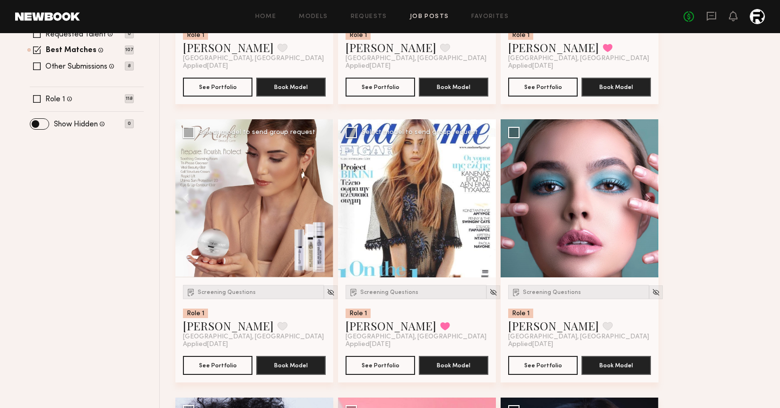
click at [483, 195] on button at bounding box center [481, 198] width 30 height 158
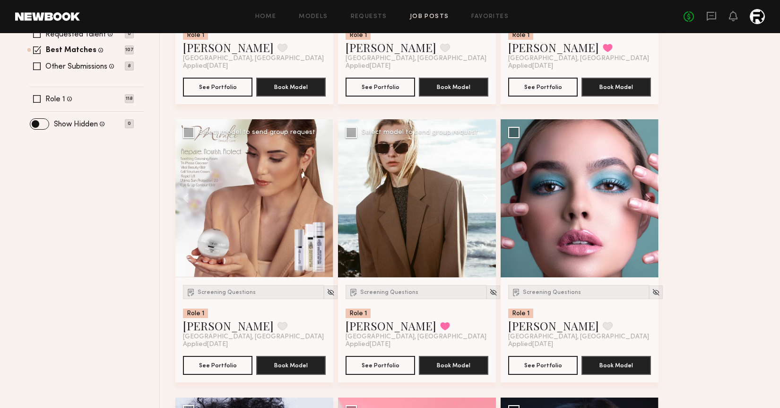
click at [483, 195] on button at bounding box center [481, 198] width 30 height 158
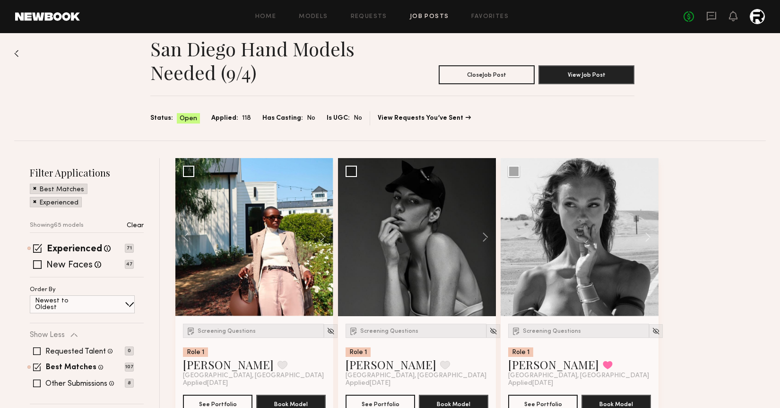
scroll to position [14, 0]
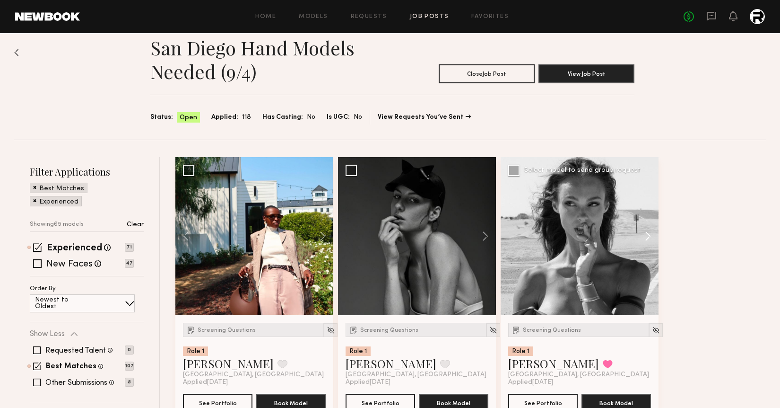
click at [647, 232] on button at bounding box center [643, 236] width 30 height 158
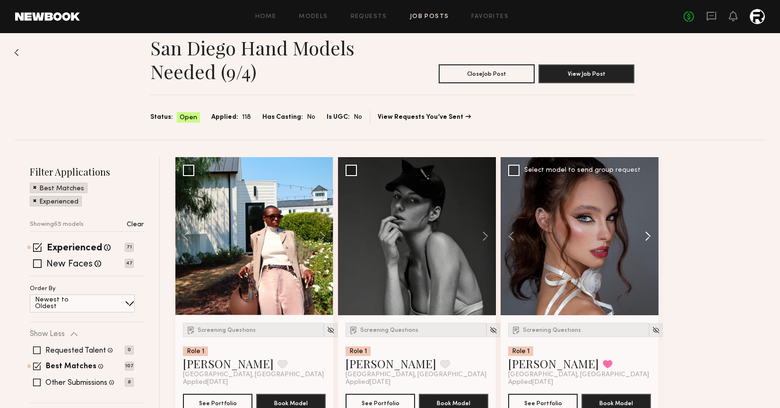
click at [647, 232] on button at bounding box center [643, 236] width 30 height 158
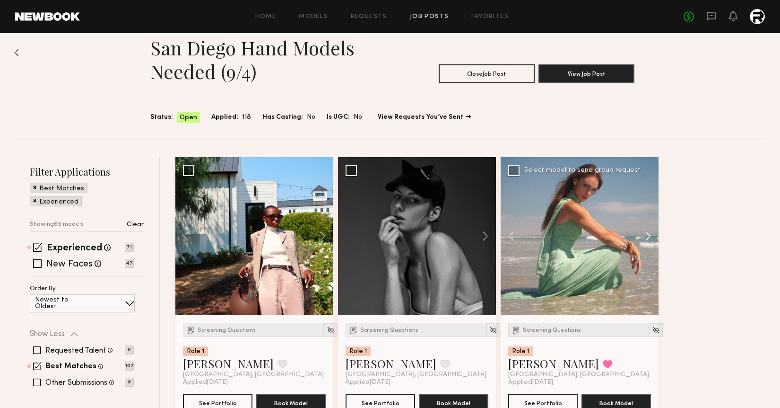
click at [647, 232] on button at bounding box center [643, 236] width 30 height 158
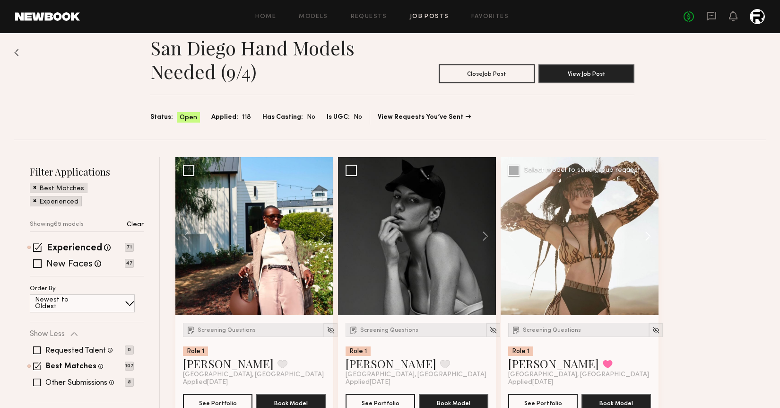
click at [647, 232] on button at bounding box center [643, 236] width 30 height 158
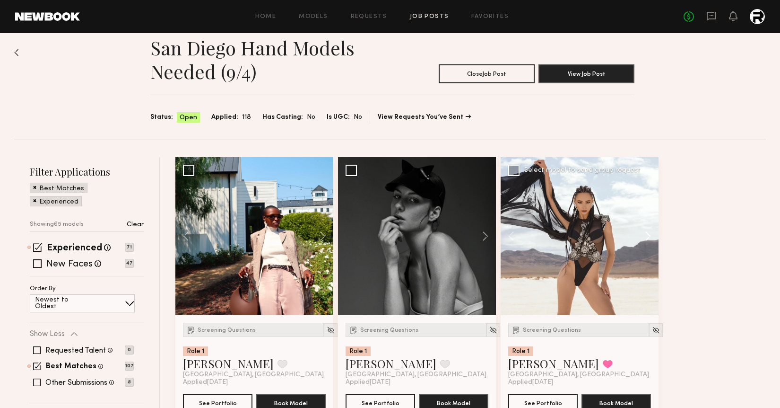
click at [647, 231] on button at bounding box center [643, 236] width 30 height 158
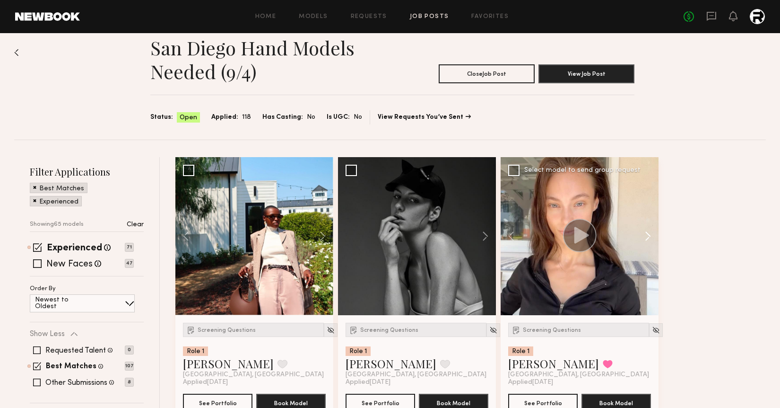
click at [647, 231] on button at bounding box center [643, 236] width 30 height 158
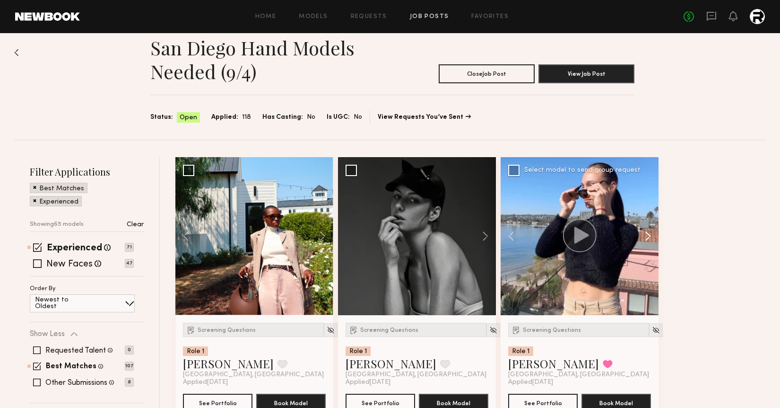
click at [647, 231] on button at bounding box center [643, 236] width 30 height 158
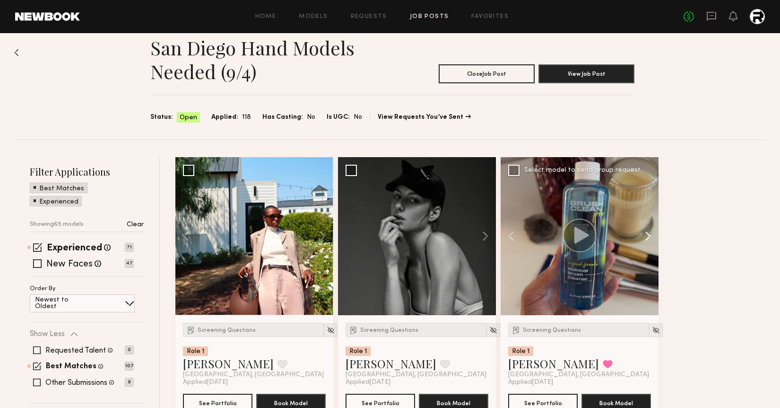
click at [647, 231] on button at bounding box center [643, 236] width 30 height 158
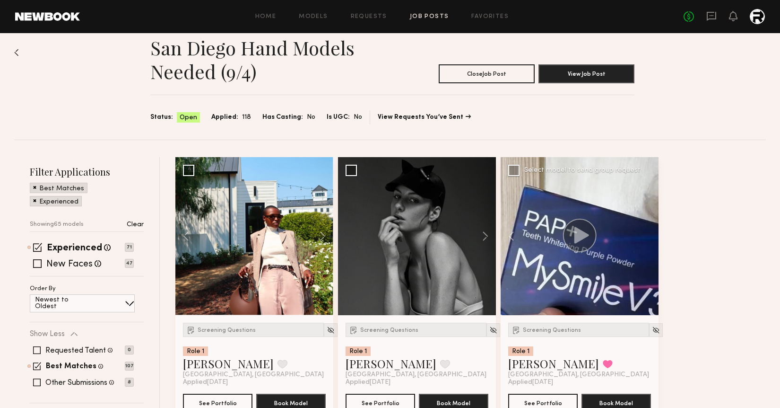
click at [647, 231] on div at bounding box center [580, 236] width 158 height 158
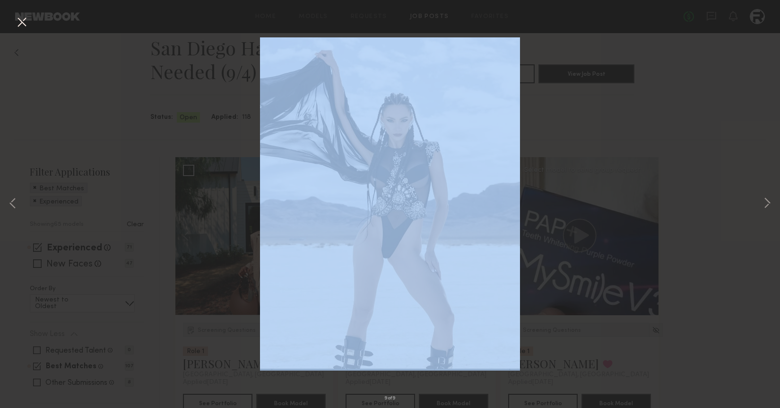
click at [647, 231] on div "9 of 9" at bounding box center [390, 204] width 780 height 408
click at [23, 24] on button at bounding box center [21, 22] width 15 height 17
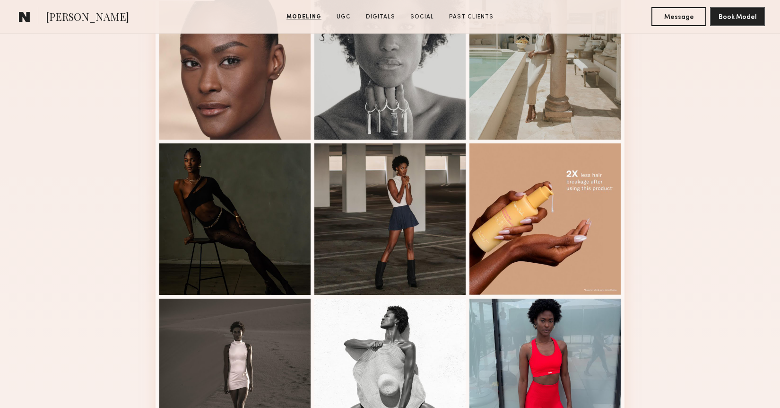
scroll to position [445, 0]
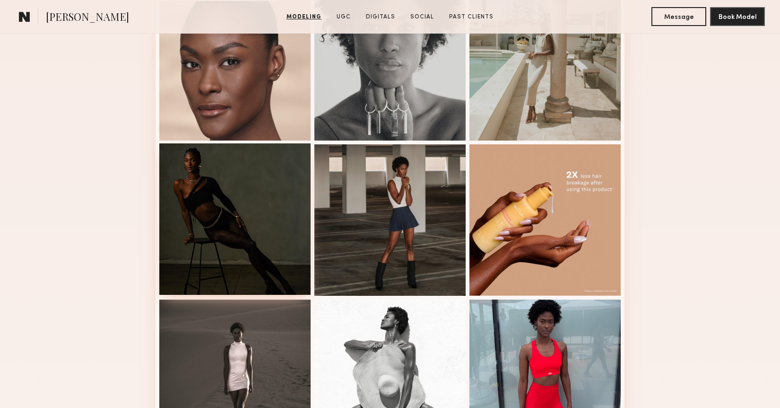
click at [245, 196] on div at bounding box center [234, 218] width 151 height 151
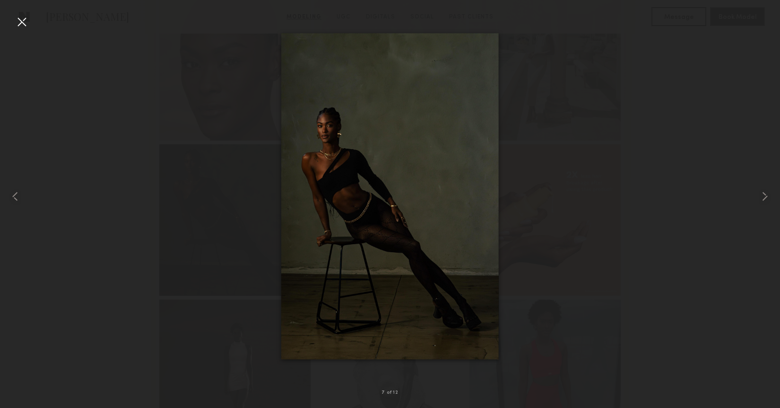
click at [28, 29] on div at bounding box center [21, 21] width 15 height 15
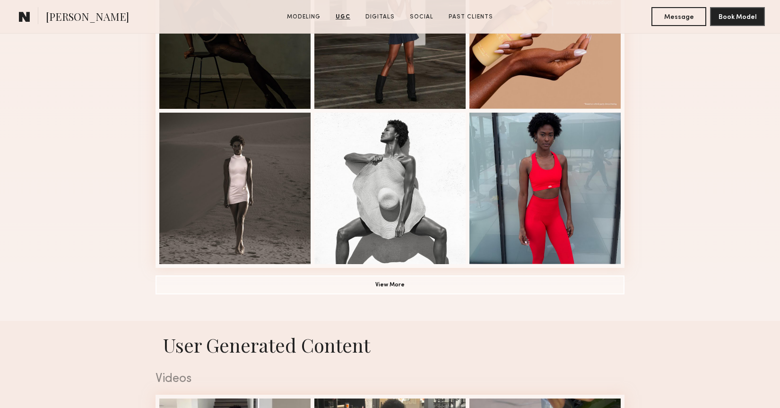
scroll to position [0, 0]
